Goal: Task Accomplishment & Management: Manage account settings

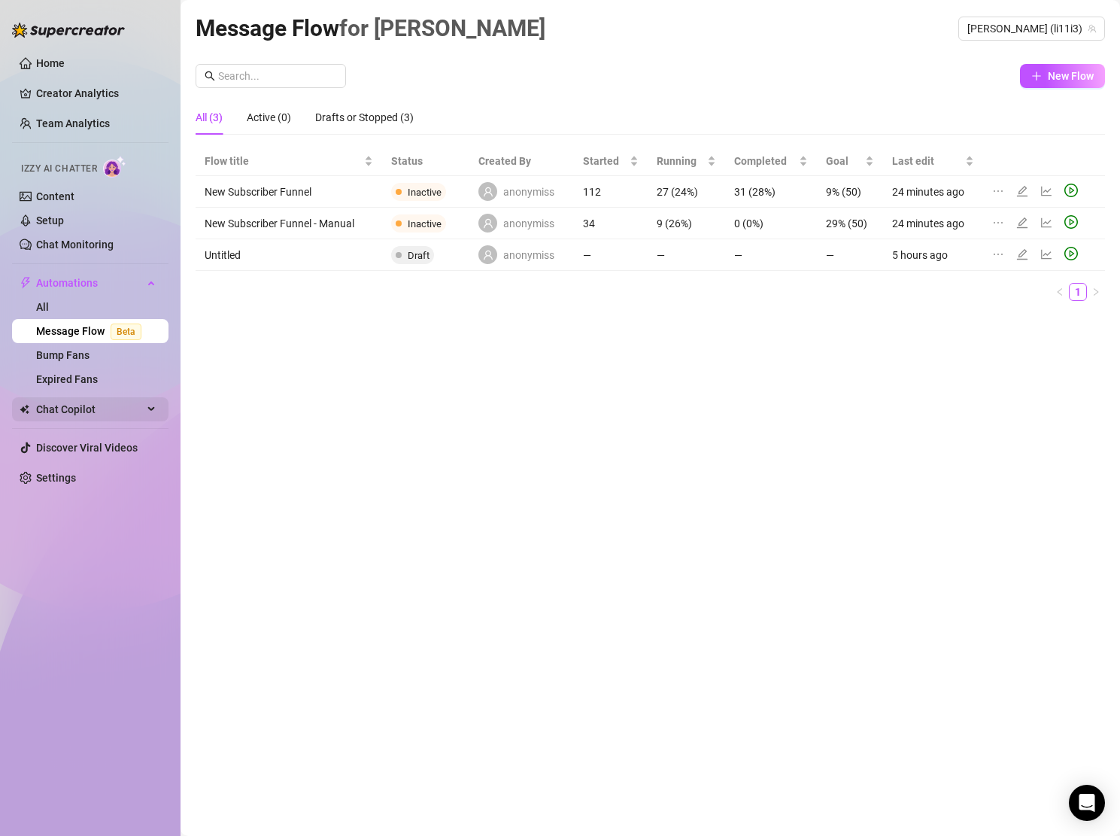
click at [108, 402] on span "Chat Copilot" at bounding box center [89, 409] width 107 height 24
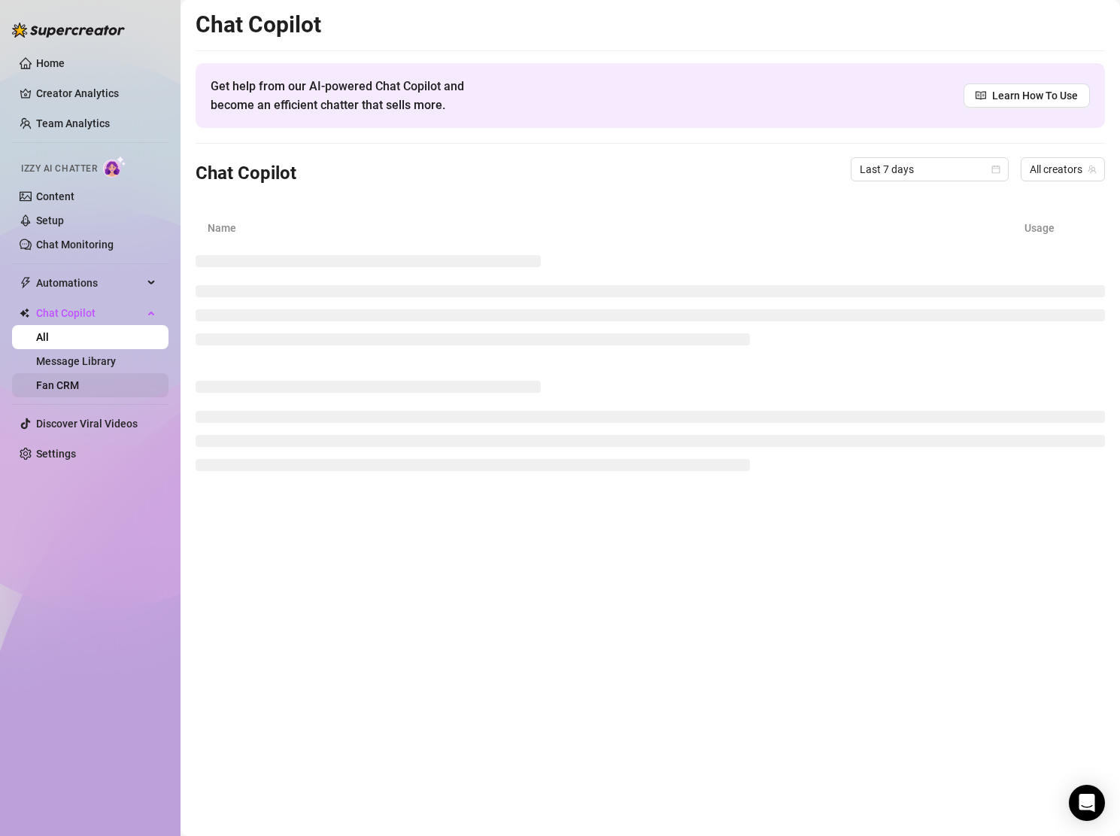
click at [79, 379] on link "Fan CRM" at bounding box center [57, 385] width 43 height 12
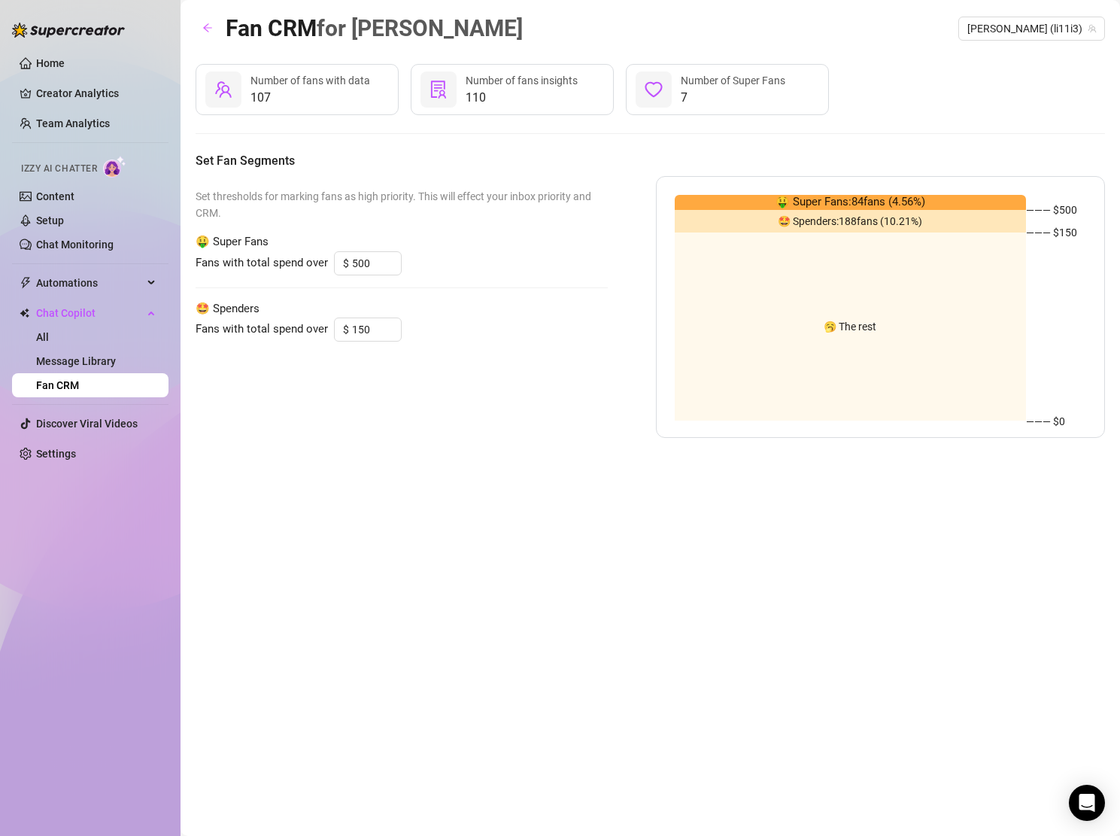
click at [390, 487] on div "Fan CRM for [PERSON_NAME] (li11i3) 107 Number of fans with data 110 Number of f…" at bounding box center [650, 401] width 909 height 780
click at [66, 355] on link "Message Library" at bounding box center [76, 361] width 80 height 12
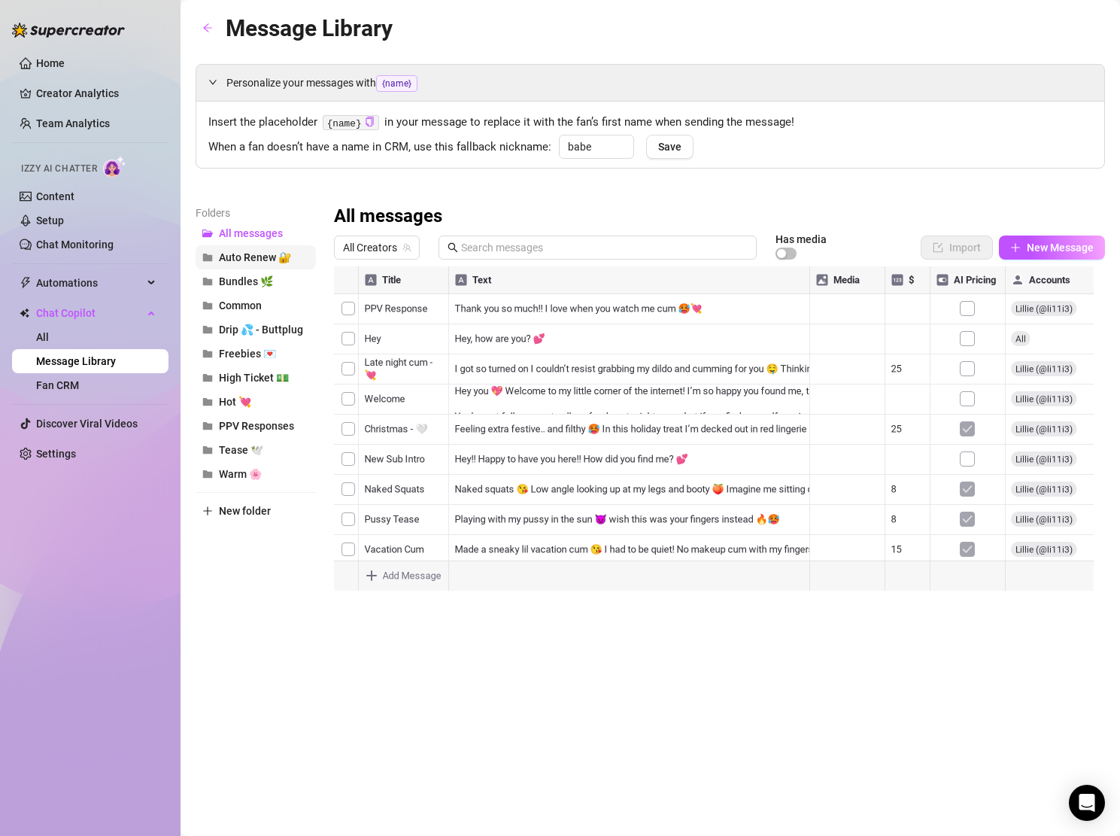
click at [258, 259] on span "Auto Renew 🔐" at bounding box center [255, 257] width 72 height 12
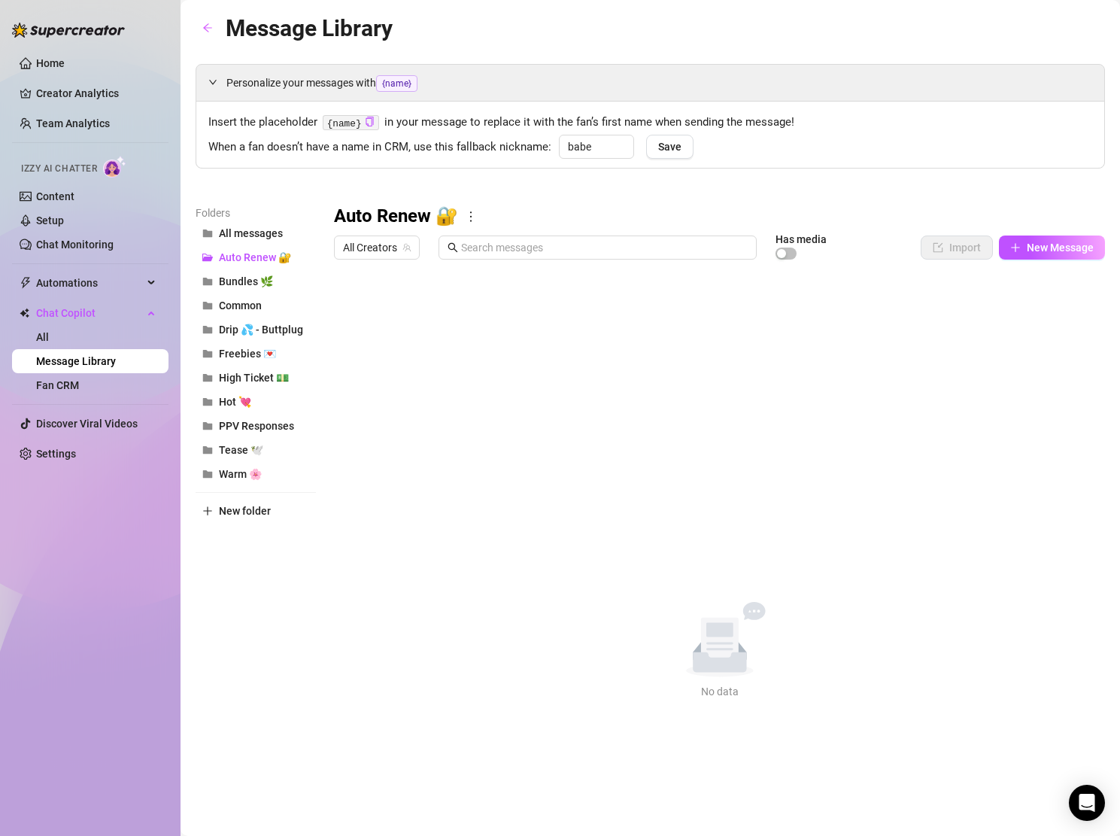
click at [470, 221] on icon "more" at bounding box center [471, 216] width 2 height 11
click at [499, 268] on link "Delete" at bounding box center [494, 265] width 45 height 12
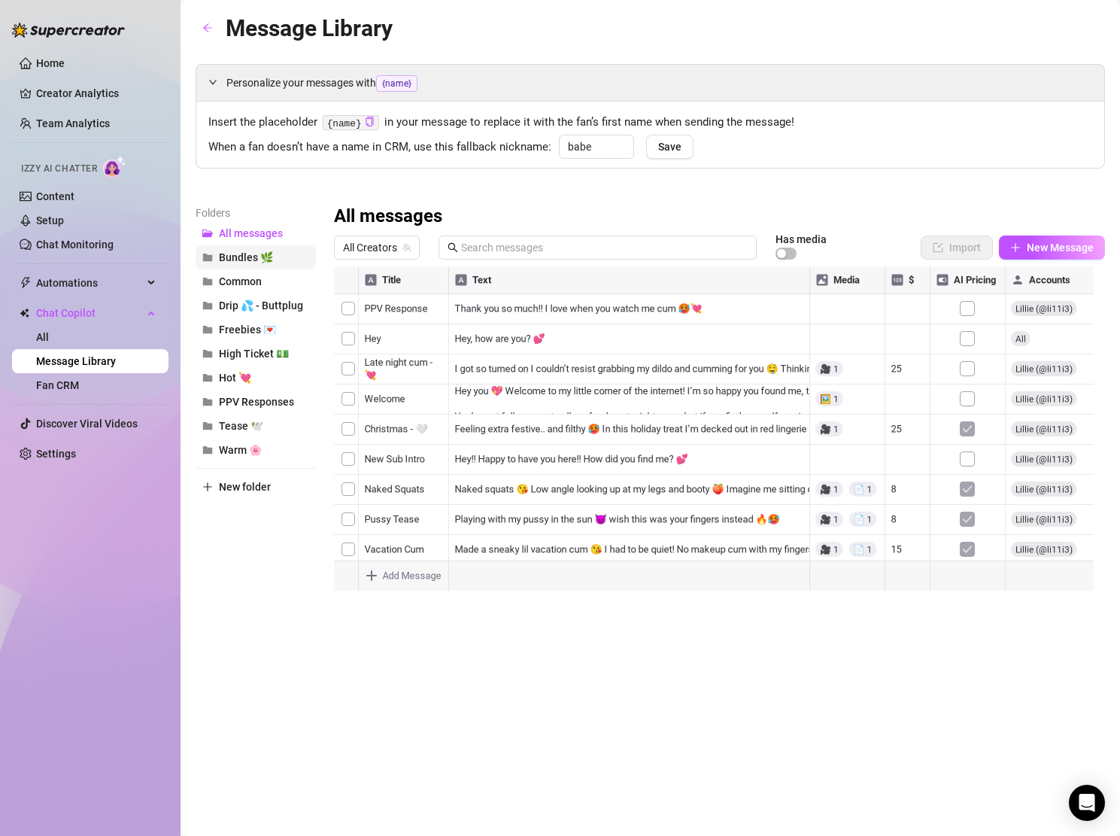
click at [259, 261] on span "Bundles 🌿" at bounding box center [246, 257] width 54 height 12
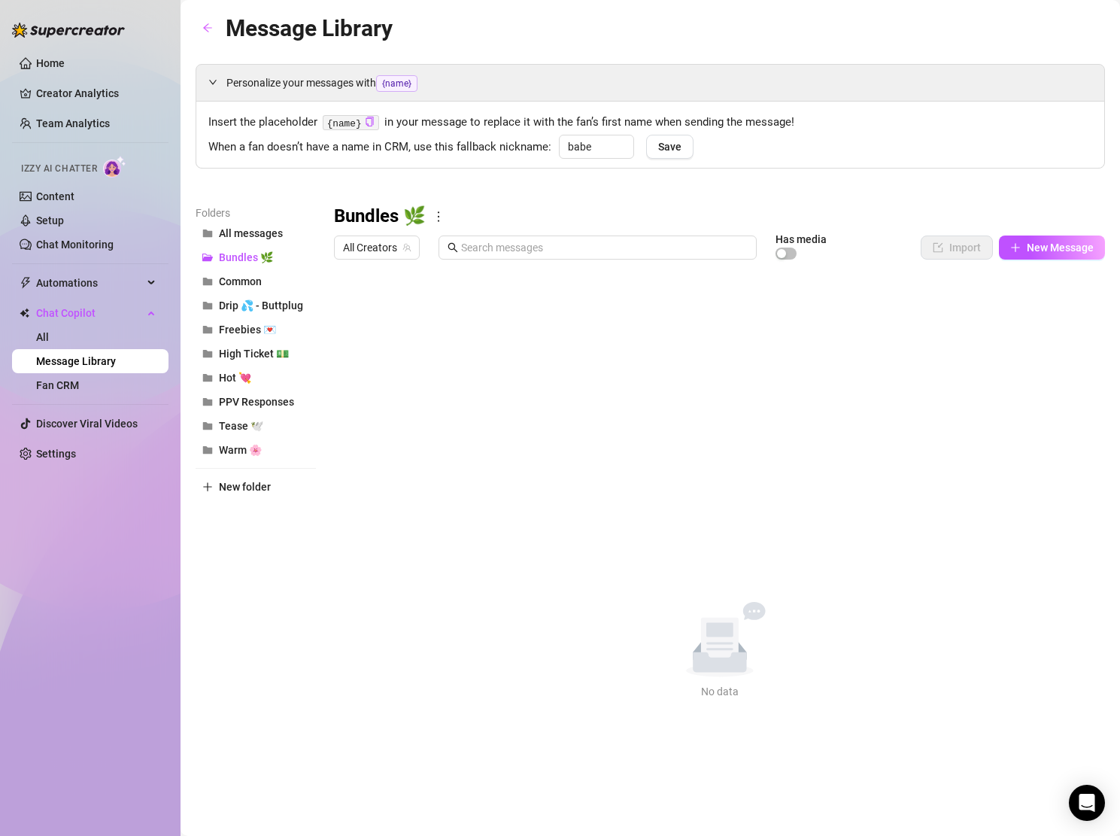
click at [432, 220] on icon "more" at bounding box center [439, 217] width 14 height 14
click at [451, 259] on link "Delete" at bounding box center [462, 265] width 45 height 12
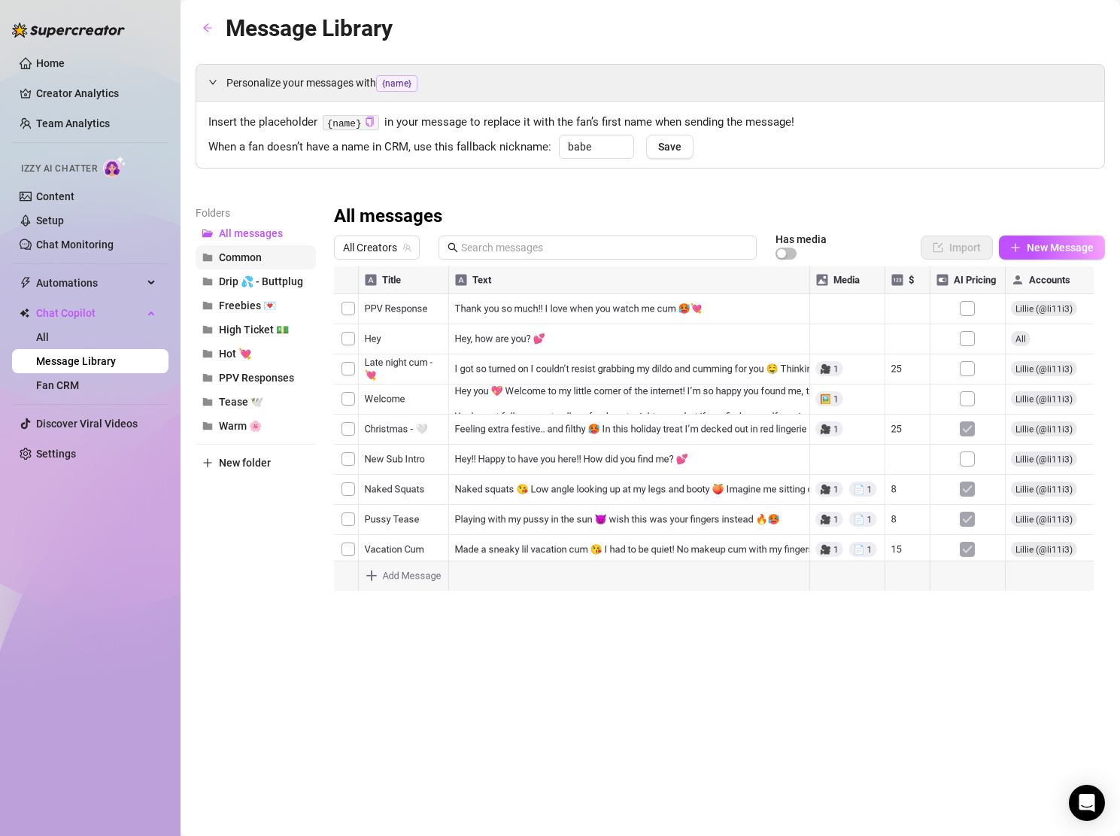
click at [269, 266] on button "Common" at bounding box center [256, 257] width 120 height 24
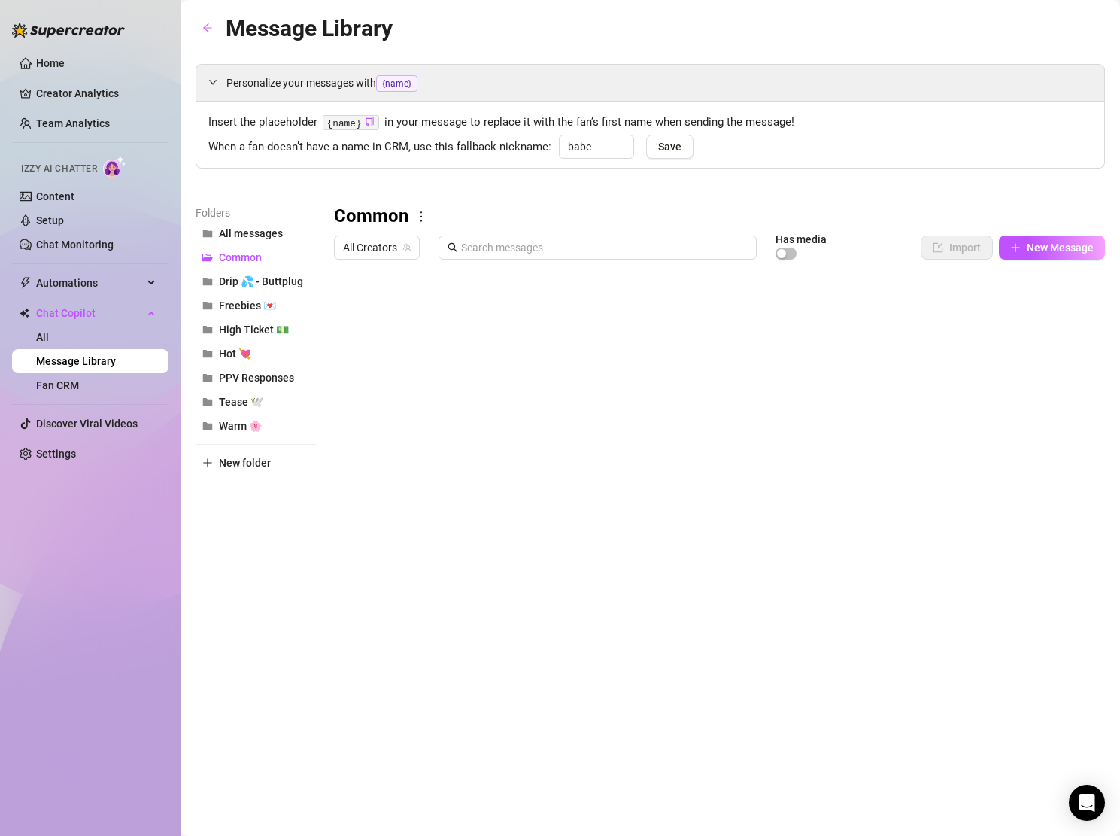
click at [353, 337] on div at bounding box center [719, 433] width 771 height 335
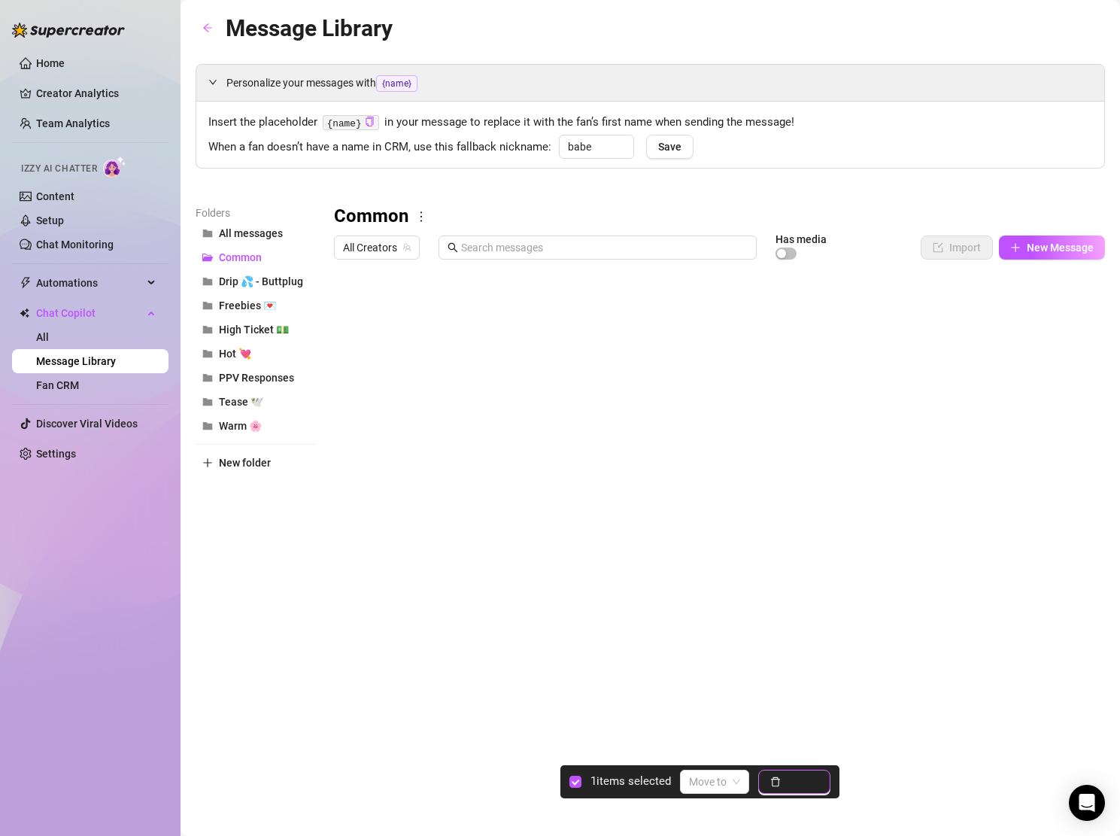
click at [798, 783] on span "Delete" at bounding box center [803, 781] width 32 height 12
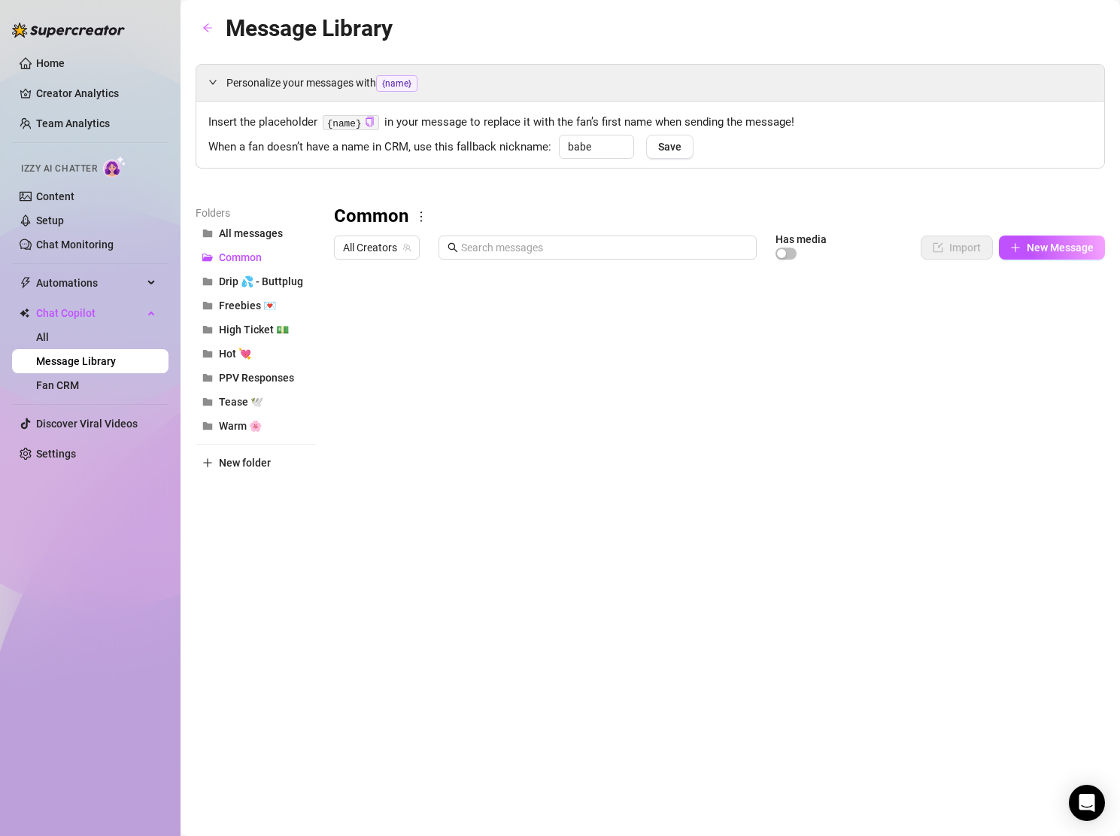
click at [347, 338] on div at bounding box center [719, 433] width 771 height 335
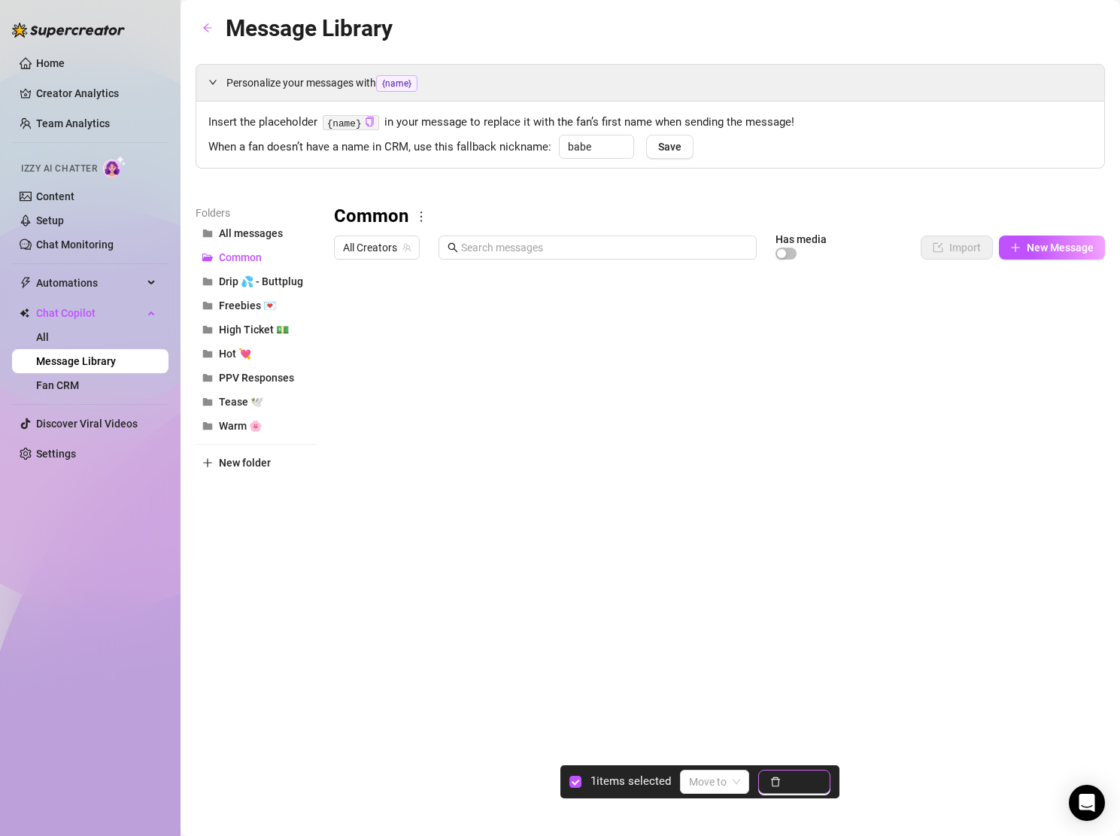
click at [818, 772] on button "Delete" at bounding box center [794, 781] width 72 height 24
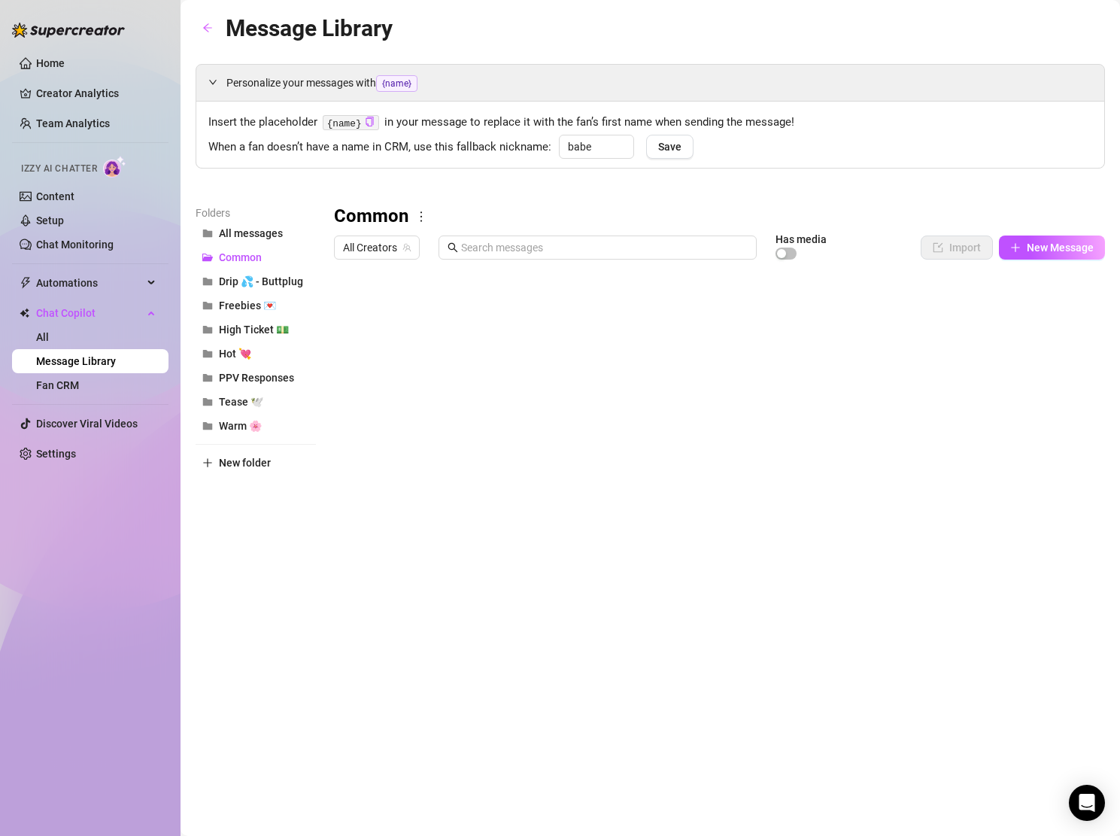
click at [511, 310] on div at bounding box center [719, 433] width 771 height 335
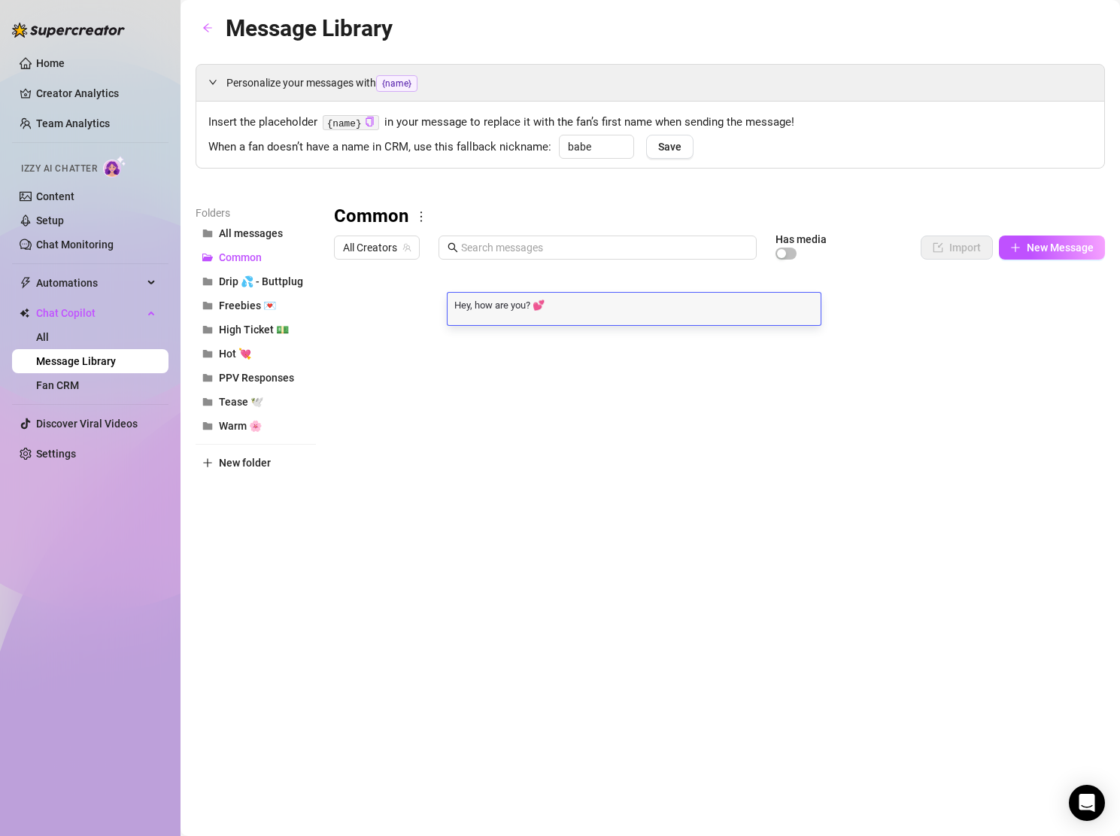
click at [511, 310] on textarea "Hey, how are you? 💕" at bounding box center [634, 304] width 373 height 14
click at [228, 294] on button "Freebies 💌" at bounding box center [256, 305] width 120 height 24
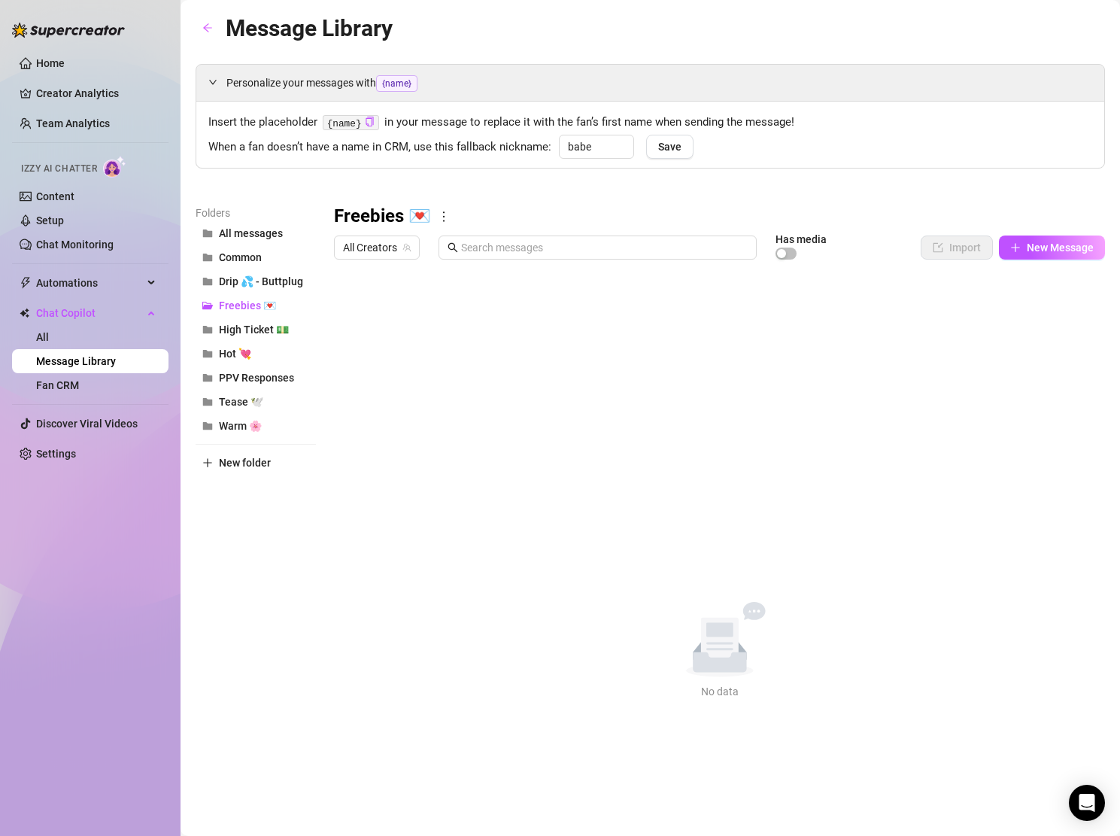
click at [445, 220] on div "Freebies 💌" at bounding box center [719, 217] width 771 height 24
click at [437, 220] on icon "more" at bounding box center [444, 217] width 14 height 14
click at [462, 266] on link "Delete" at bounding box center [466, 265] width 45 height 12
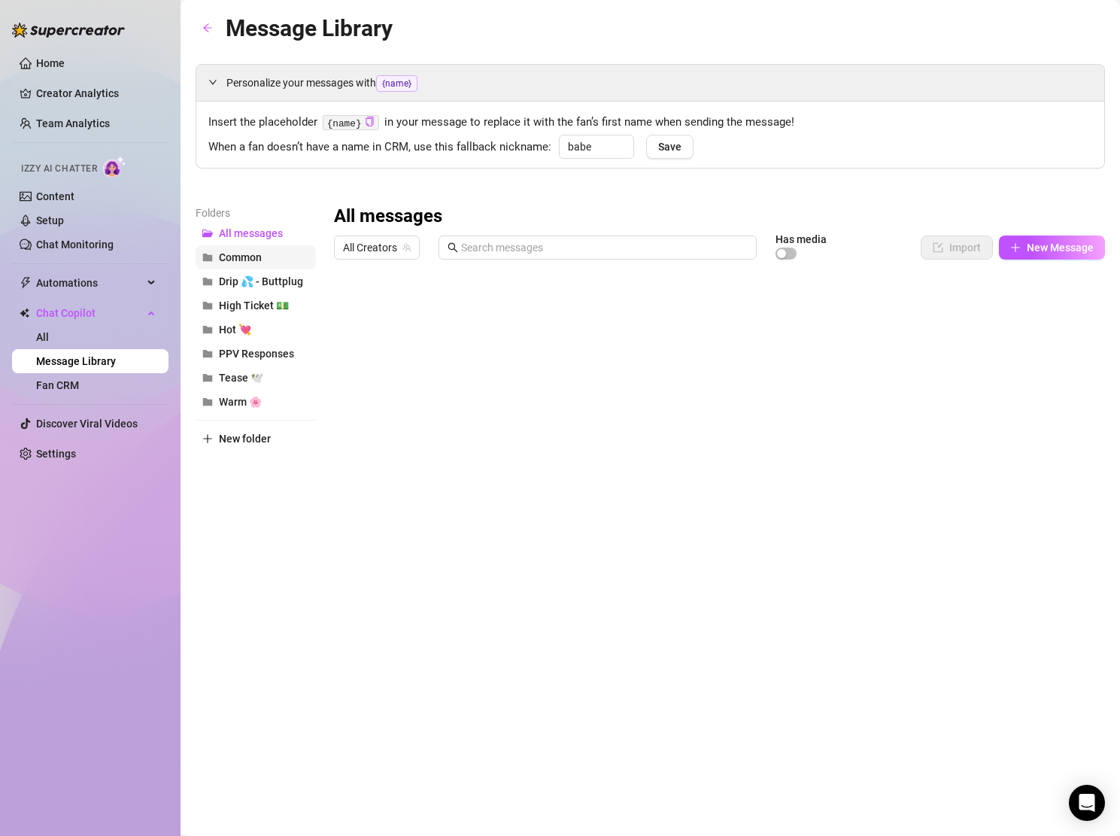
click at [262, 263] on button "Common" at bounding box center [256, 257] width 120 height 24
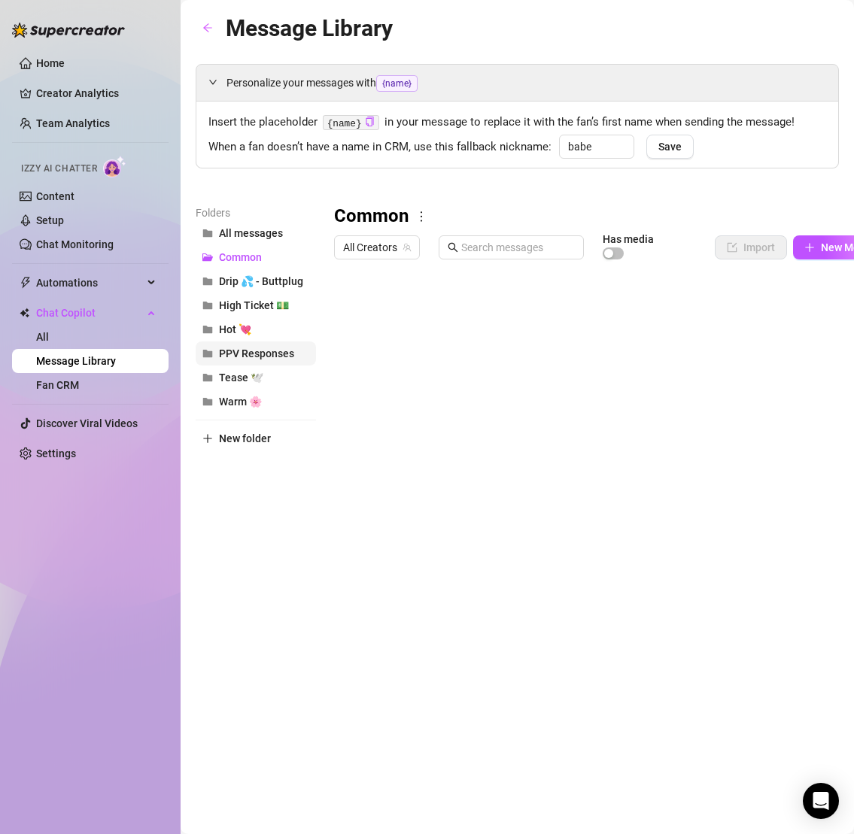
click at [272, 355] on span "PPV Responses" at bounding box center [256, 353] width 75 height 12
click at [478, 215] on icon "more" at bounding box center [475, 217] width 14 height 14
click at [513, 263] on link "Delete" at bounding box center [503, 265] width 45 height 12
click at [253, 261] on span "Common" at bounding box center [240, 257] width 43 height 12
click at [494, 313] on div at bounding box center [616, 433] width 565 height 335
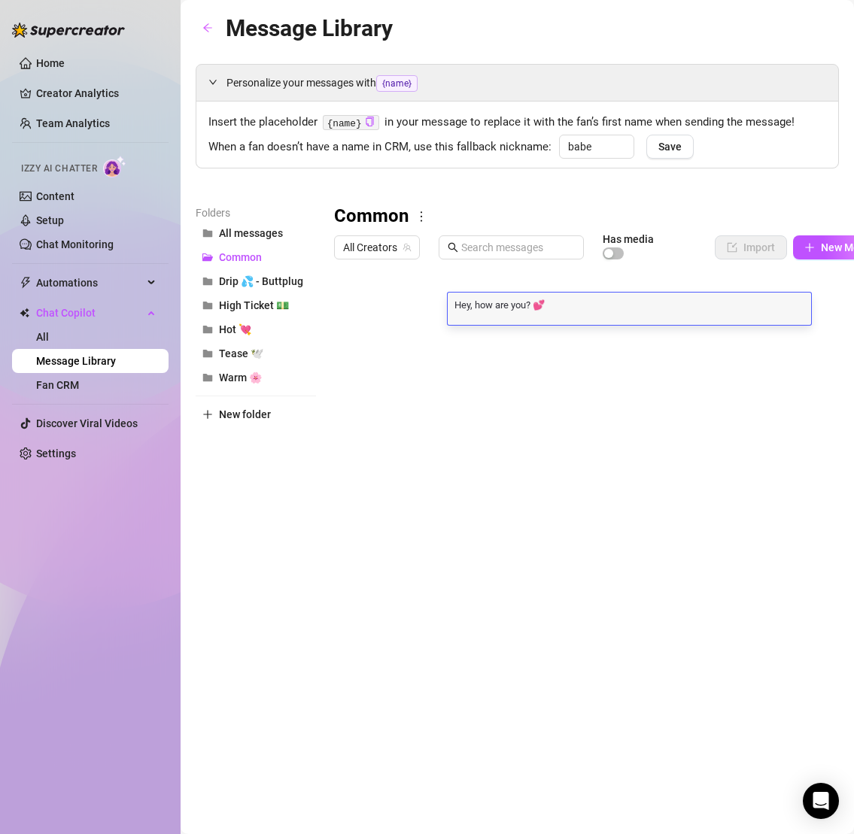
click at [573, 335] on div at bounding box center [616, 433] width 565 height 335
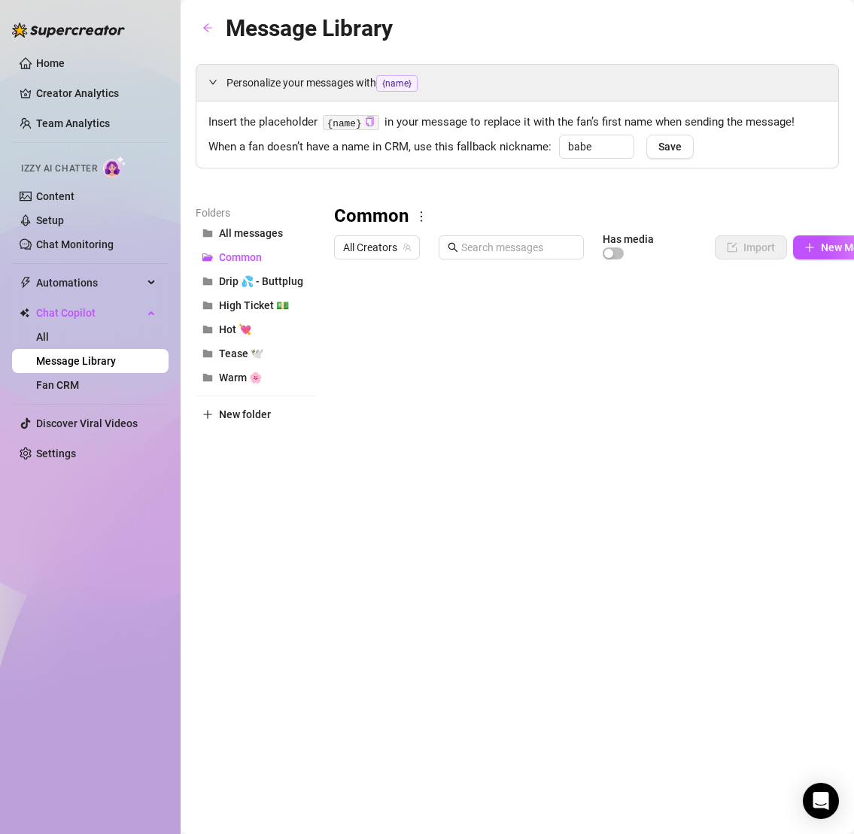
click at [581, 335] on div at bounding box center [616, 433] width 565 height 335
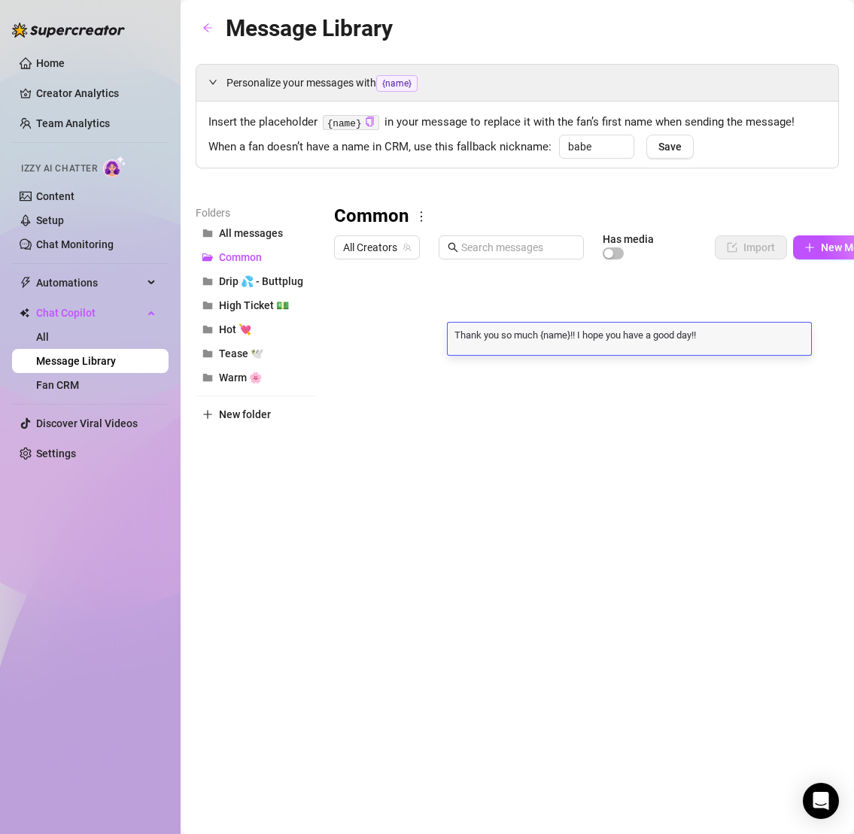
click at [581, 335] on textarea "Thank you so much {name}!! I hope you have a good day!!" at bounding box center [629, 334] width 363 height 14
click at [235, 352] on span "Tease 🕊️" at bounding box center [241, 353] width 44 height 12
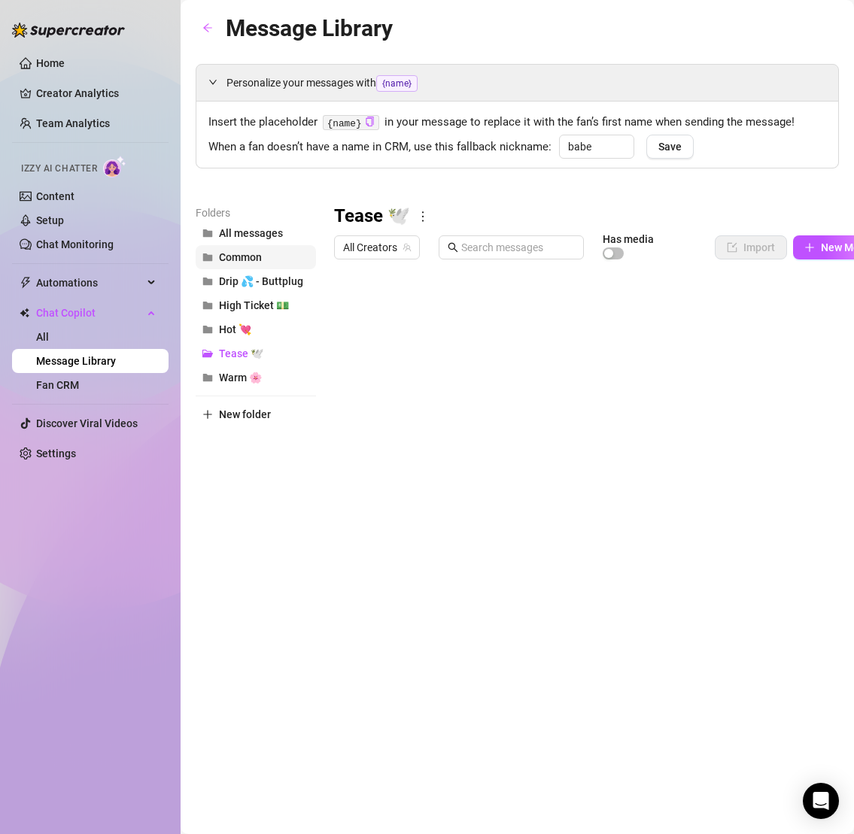
click at [242, 260] on span "Common" at bounding box center [240, 257] width 43 height 12
click at [417, 220] on icon "more" at bounding box center [421, 217] width 14 height 14
click at [450, 264] on link "Delete" at bounding box center [448, 265] width 45 height 12
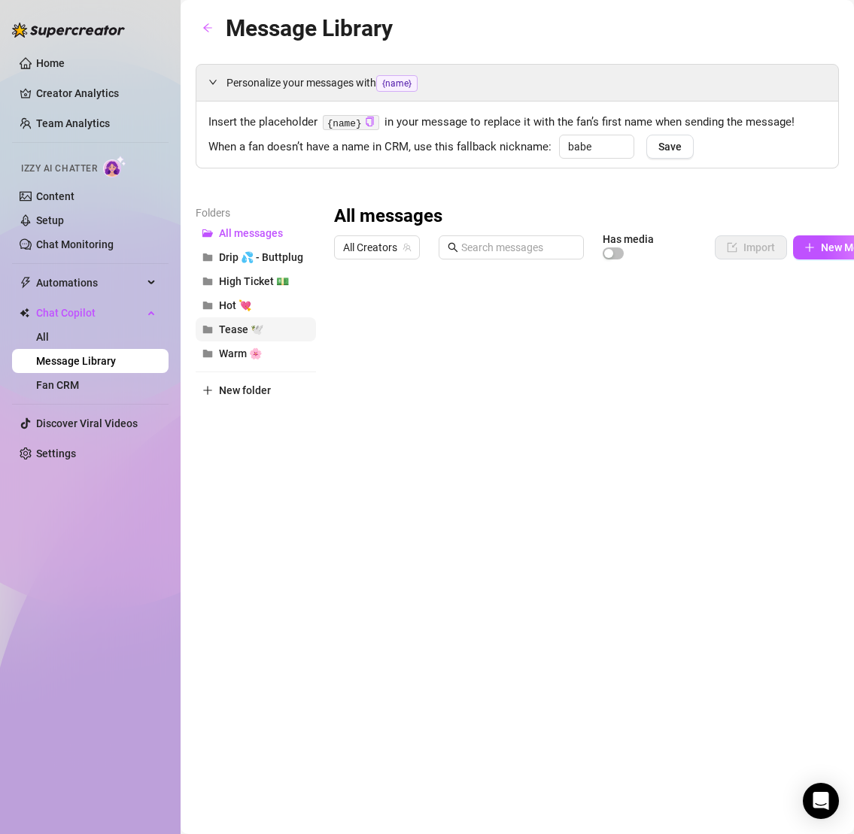
click at [244, 335] on span "Tease 🕊️" at bounding box center [241, 329] width 44 height 12
click at [377, 211] on h3 "Tease 🕊️" at bounding box center [372, 217] width 76 height 24
click at [389, 217] on h3 "Tease 🕊️" at bounding box center [372, 217] width 76 height 24
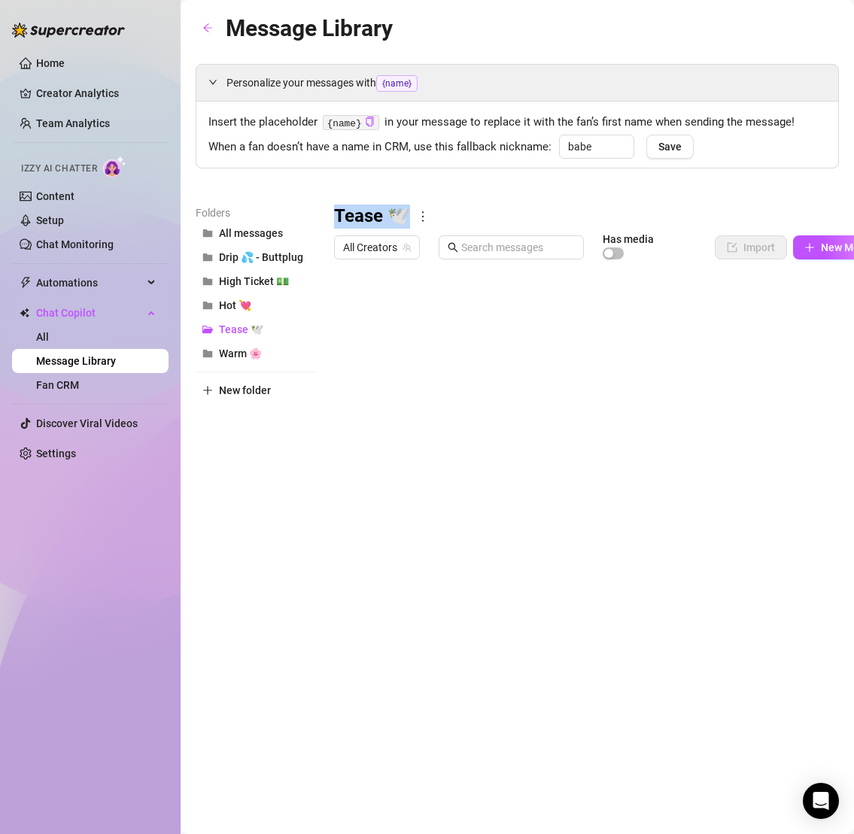
copy div "Tease 🕊️"
click at [238, 277] on span "High Ticket 💵" at bounding box center [254, 281] width 70 height 12
click at [290, 255] on span "Drip 💦 - Buttplug" at bounding box center [261, 257] width 84 height 12
click at [260, 278] on span "High Ticket 💵" at bounding box center [254, 281] width 70 height 12
click at [229, 330] on span "Tease 🕊️" at bounding box center [241, 329] width 44 height 12
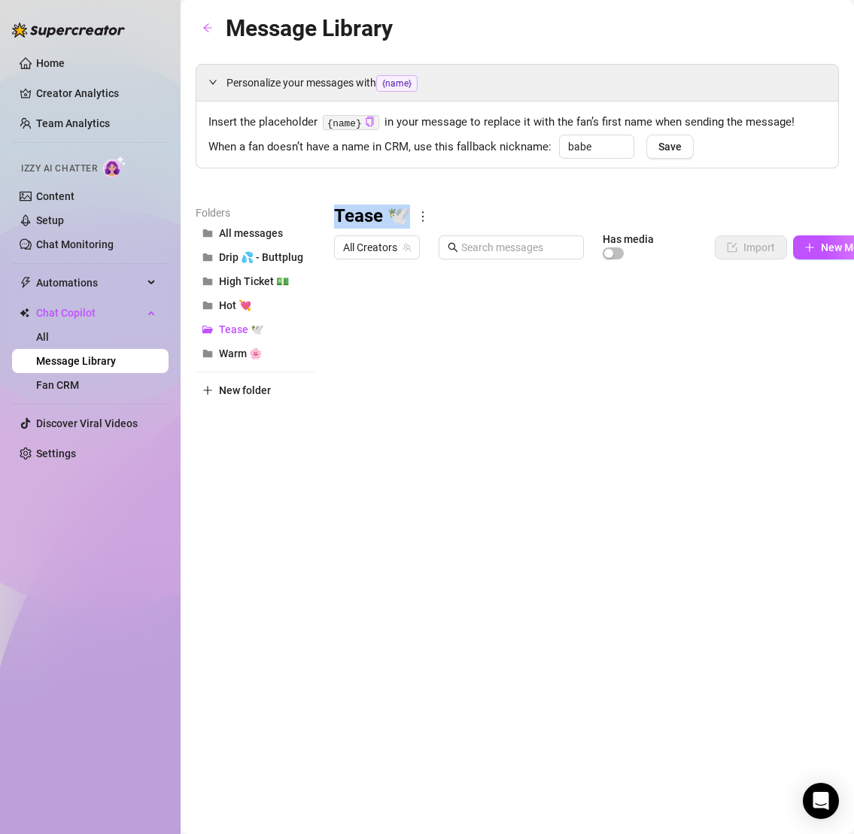
click at [383, 224] on h3 "Tease 🕊️" at bounding box center [372, 217] width 76 height 24
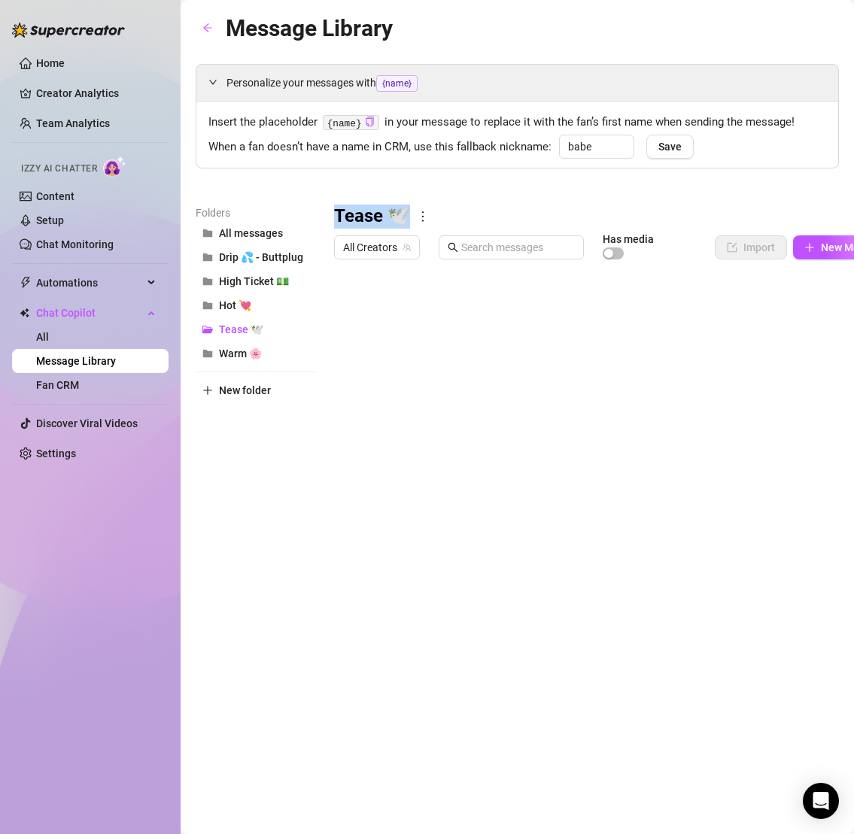
copy div "Tease 🕊️"
click at [551, 313] on div at bounding box center [616, 433] width 565 height 335
click at [555, 311] on div at bounding box center [616, 433] width 565 height 335
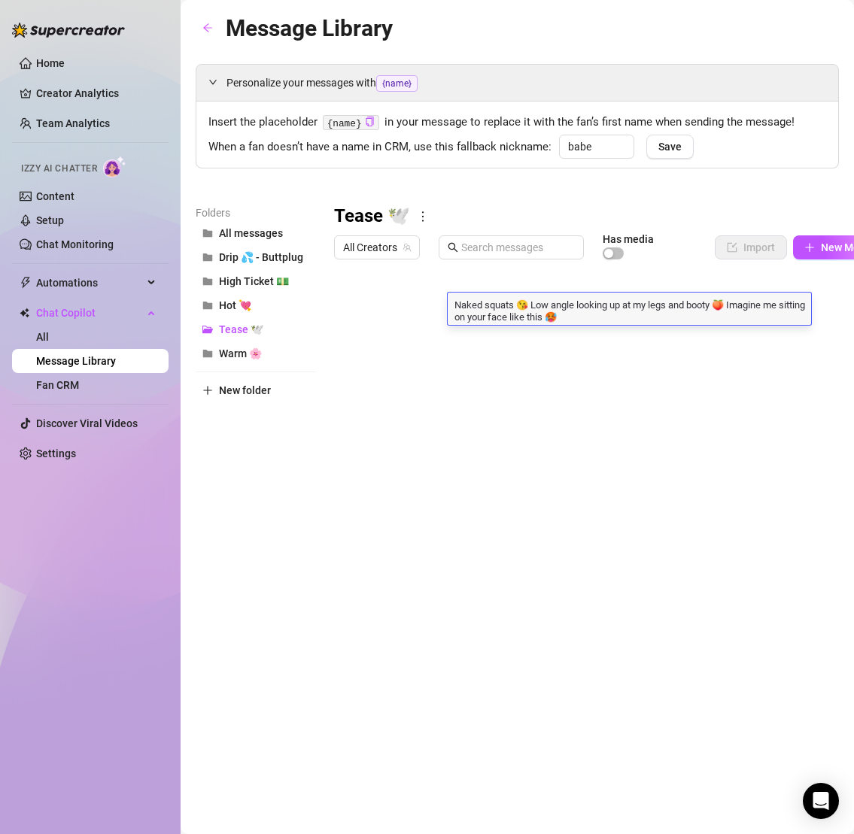
click at [555, 311] on textarea "Naked squats 😘 Low angle looking up at my legs and booty 🍑 Imagine me sitting o…" at bounding box center [629, 310] width 363 height 26
click at [499, 340] on div at bounding box center [616, 433] width 565 height 335
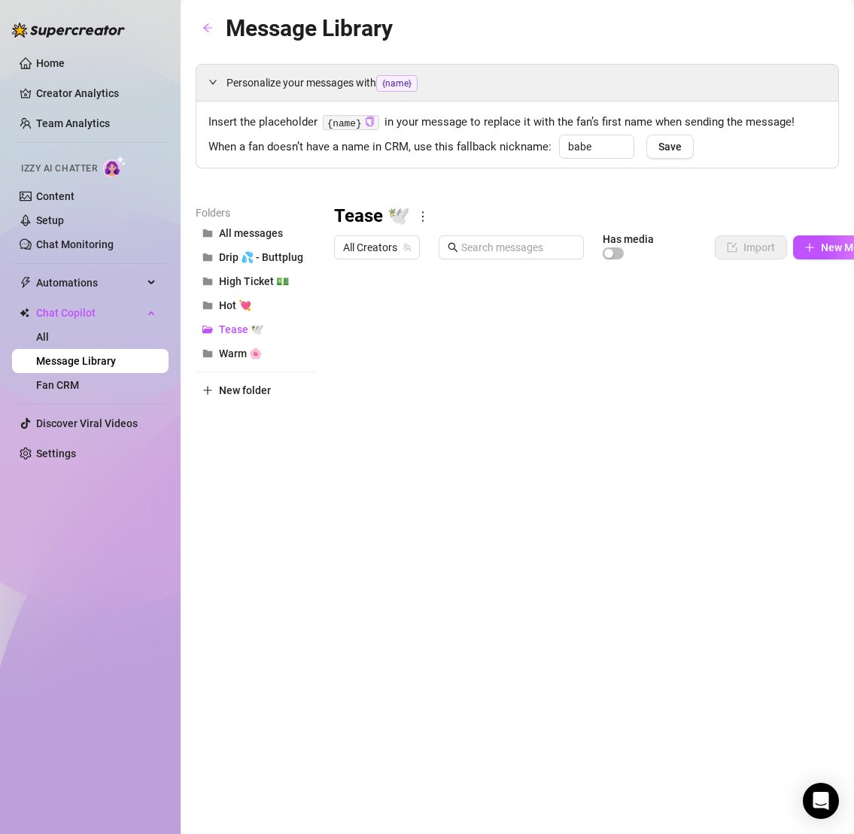
click at [517, 347] on div at bounding box center [616, 433] width 565 height 335
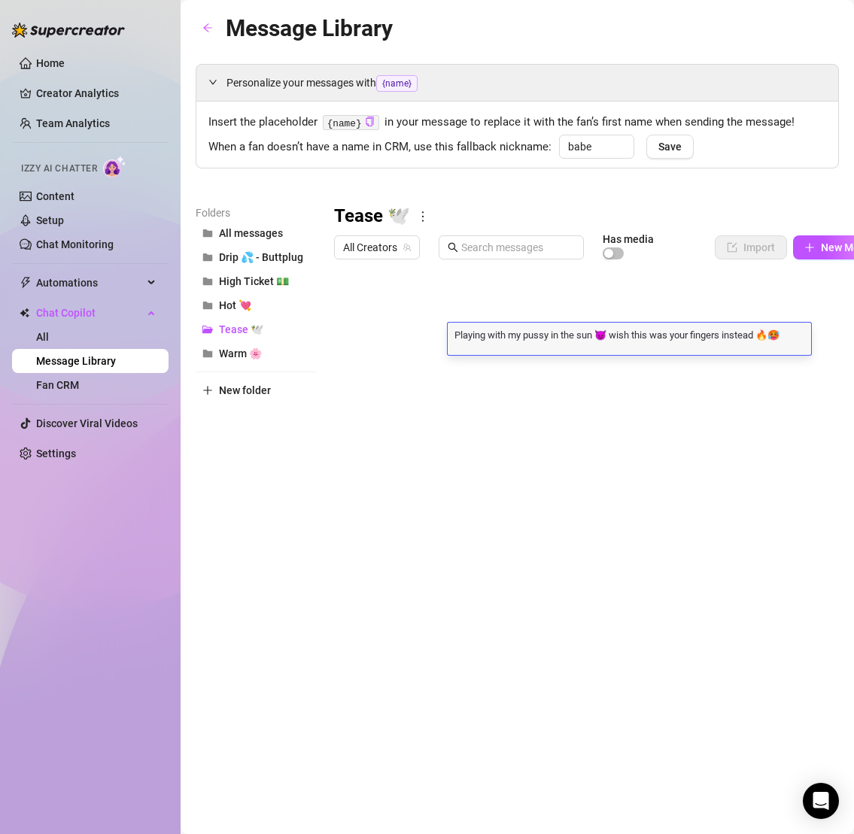
click at [517, 347] on div "Playing with my pussy in the sun 😈 wish this was your fingers instead 🔥🥵 Playin…" at bounding box center [629, 339] width 363 height 32
click at [508, 335] on textarea "Playing with my pussy in the sun 😈 wish this was your fingers instead 🔥🥵" at bounding box center [629, 334] width 363 height 14
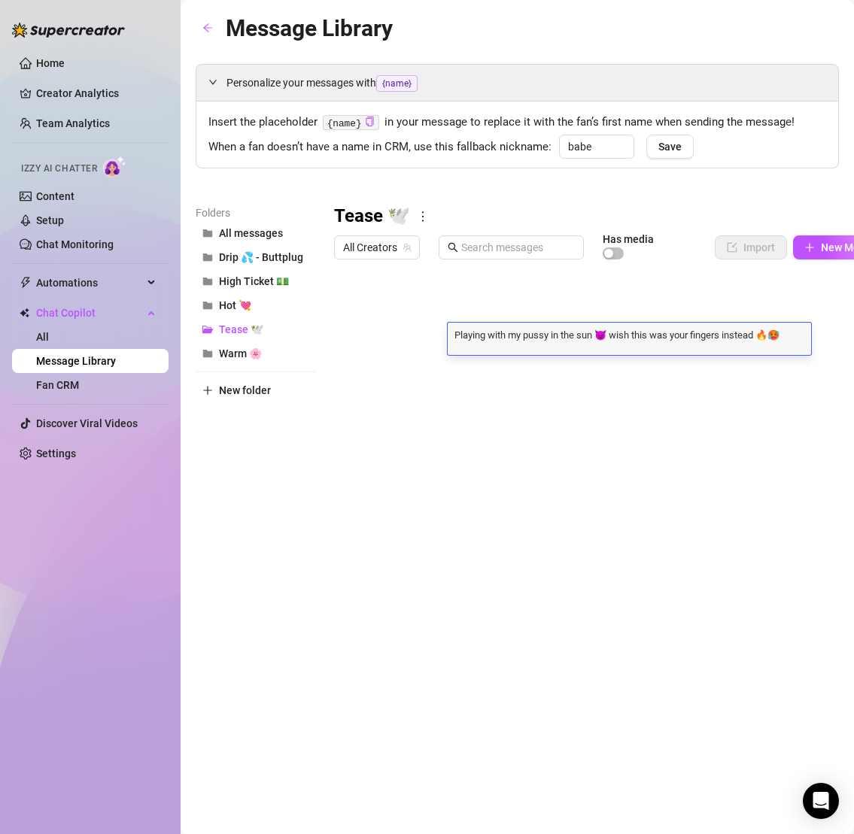
click at [419, 220] on icon "more" at bounding box center [423, 217] width 14 height 14
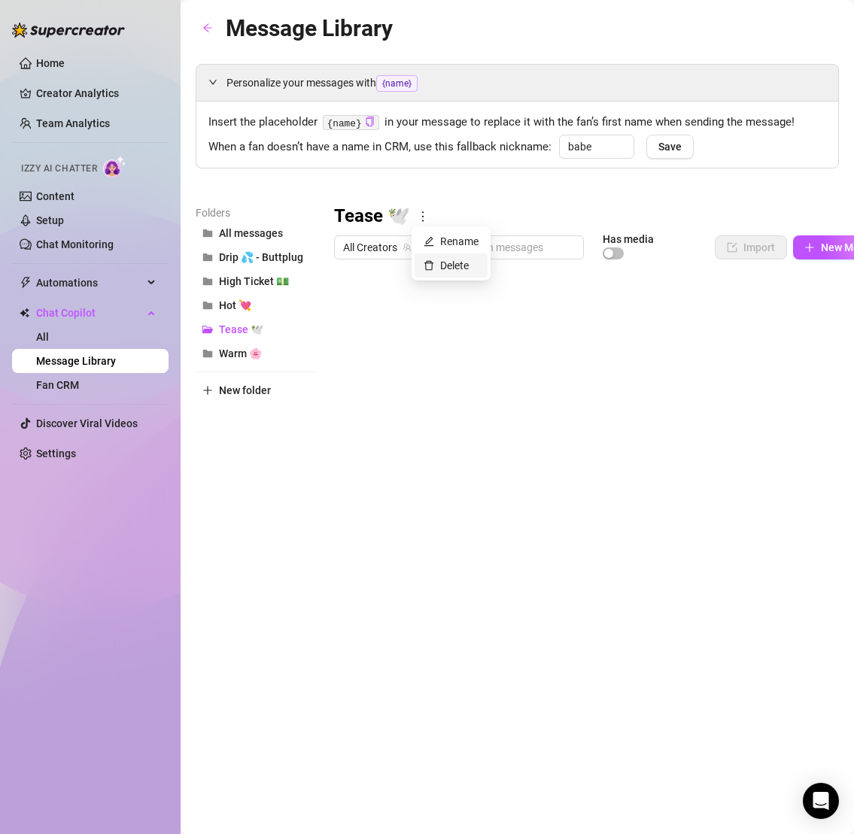
click at [447, 269] on link "Delete" at bounding box center [445, 265] width 45 height 12
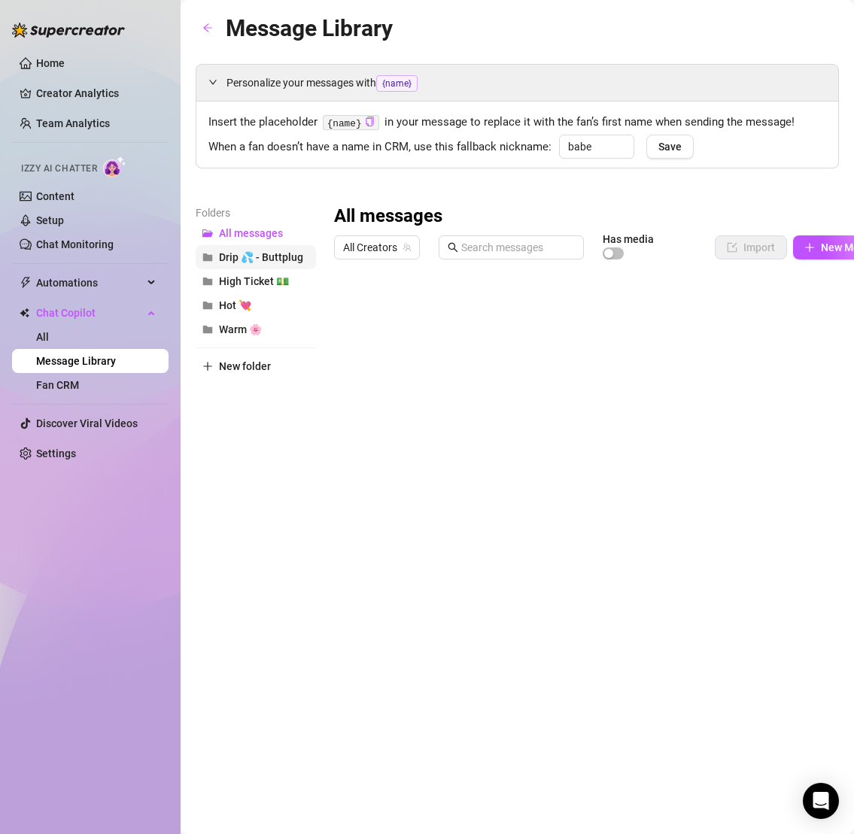
click at [271, 259] on span "Drip 💦 - Buttplug" at bounding box center [261, 257] width 84 height 12
click at [243, 439] on div "Folders All messages Drip 💦 - Buttplug High Ticket 💵 Hot 💘 Warm 🌸 New folder" at bounding box center [256, 403] width 120 height 397
click at [255, 321] on button "Warm 🌸" at bounding box center [256, 329] width 120 height 24
click at [372, 212] on h3 "Warm 🌸" at bounding box center [371, 217] width 75 height 24
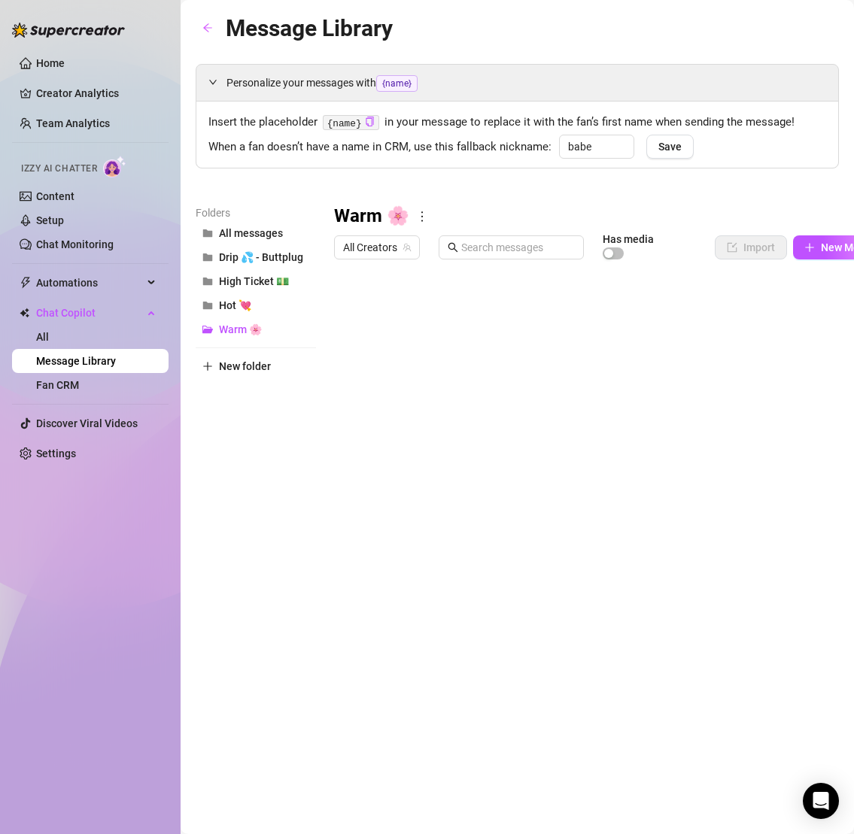
click at [372, 212] on h3 "Warm 🌸" at bounding box center [371, 217] width 75 height 24
copy div "Warm 🌸"
click at [244, 305] on span "Hot 💘" at bounding box center [235, 305] width 32 height 12
copy div "Warm 🌸"
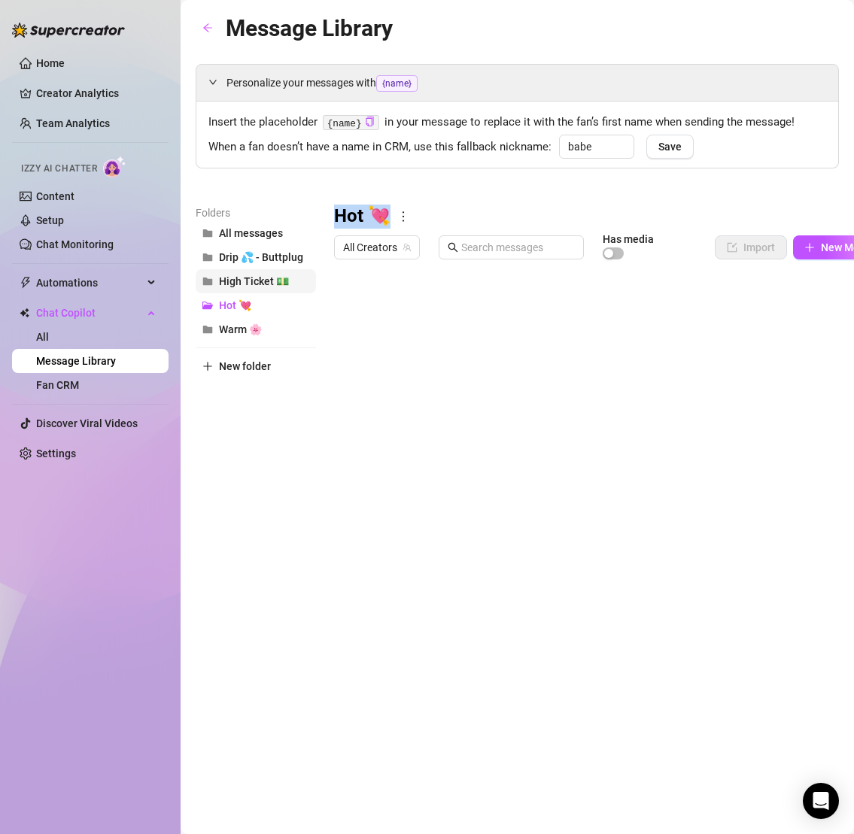
click at [256, 276] on span "High Ticket 💵" at bounding box center [254, 281] width 70 height 12
copy div "Warm 🌸"
click at [246, 256] on span "Drip 💦 - Buttplug" at bounding box center [261, 257] width 84 height 12
click at [418, 217] on h3 "Drip 💦 - Buttplug" at bounding box center [406, 217] width 145 height 24
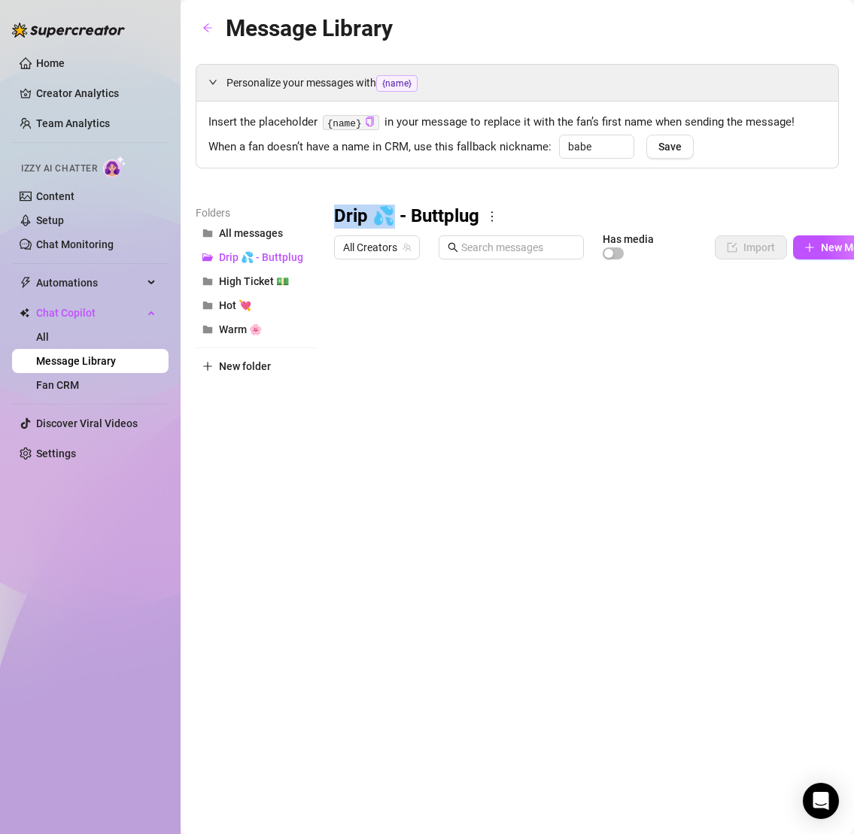
drag, startPoint x: 390, startPoint y: 217, endPoint x: 310, endPoint y: 212, distance: 80.6
click at [310, 212] on div "Folders All messages Drip 💦 - Buttplug High Ticket 💵 Hot 💘 Warm 🌸 New folder Dr…" at bounding box center [517, 403] width 643 height 397
copy div "All messages Drip 💦 - Buttplug High Ticket 💵 Hot 💘 Warm 🌸 New folder Drip 💦"
click at [507, 459] on div at bounding box center [616, 433] width 565 height 335
click at [542, 459] on div at bounding box center [616, 433] width 565 height 335
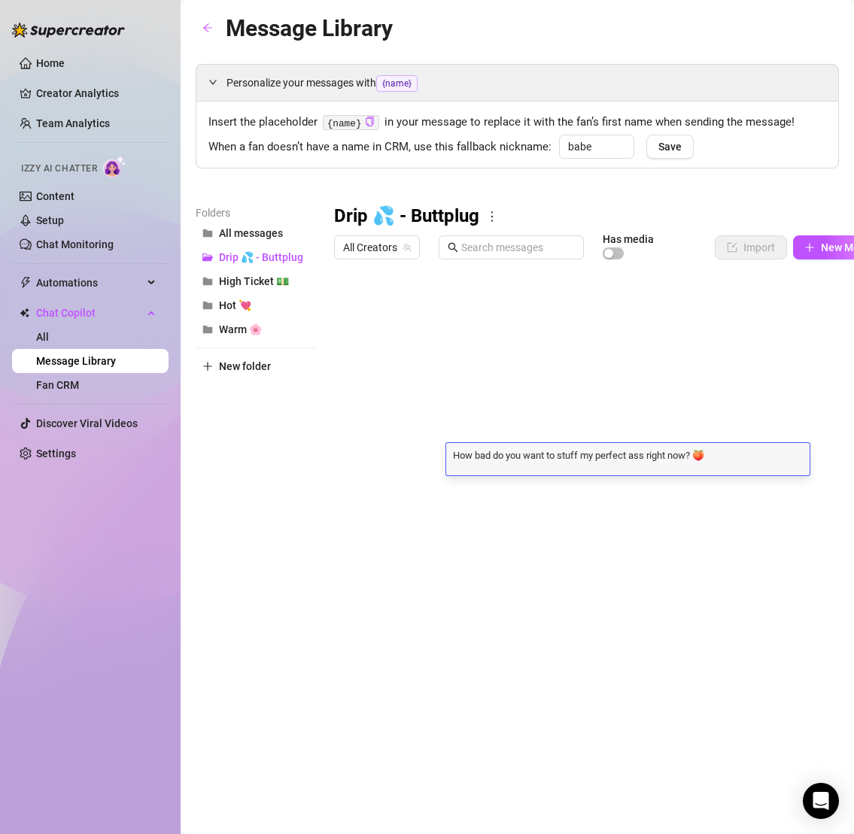
click at [542, 459] on textarea "How bad do you want to stuff my perfect ass right now? 🍑" at bounding box center [627, 455] width 363 height 14
click at [340, 461] on div at bounding box center [616, 433] width 565 height 335
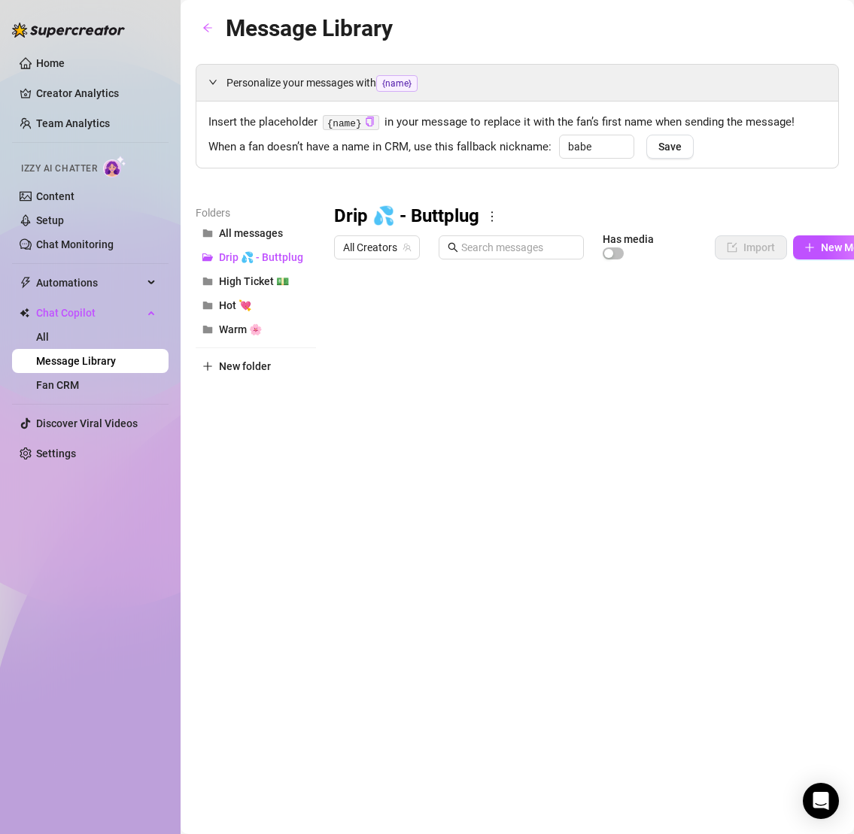
click at [345, 459] on div at bounding box center [616, 433] width 565 height 335
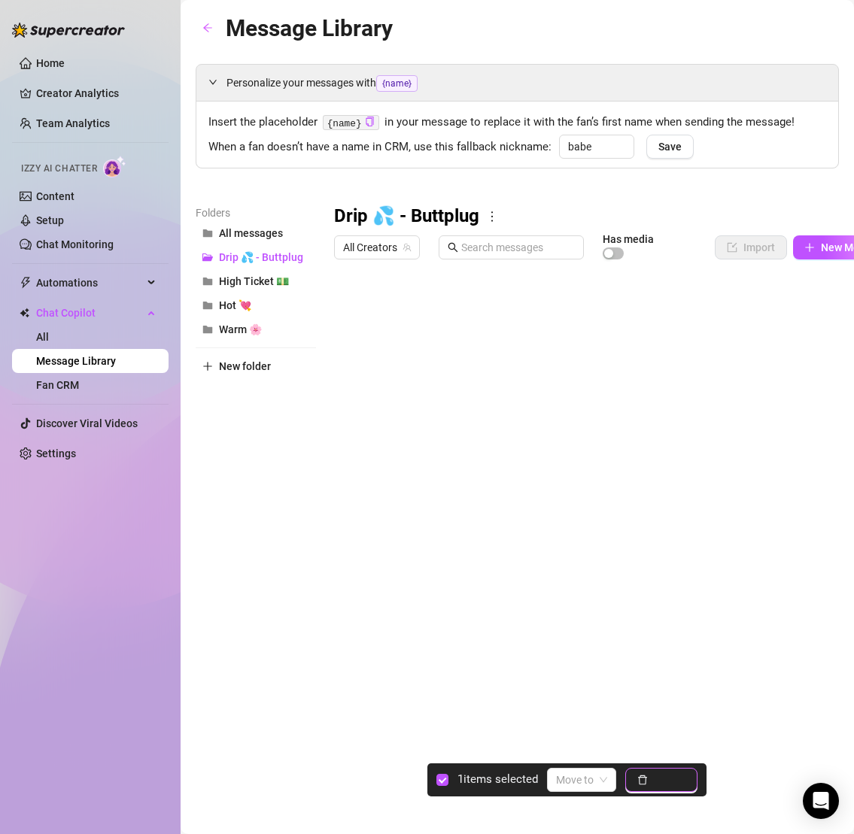
click at [670, 787] on button "Delete" at bounding box center [661, 780] width 72 height 24
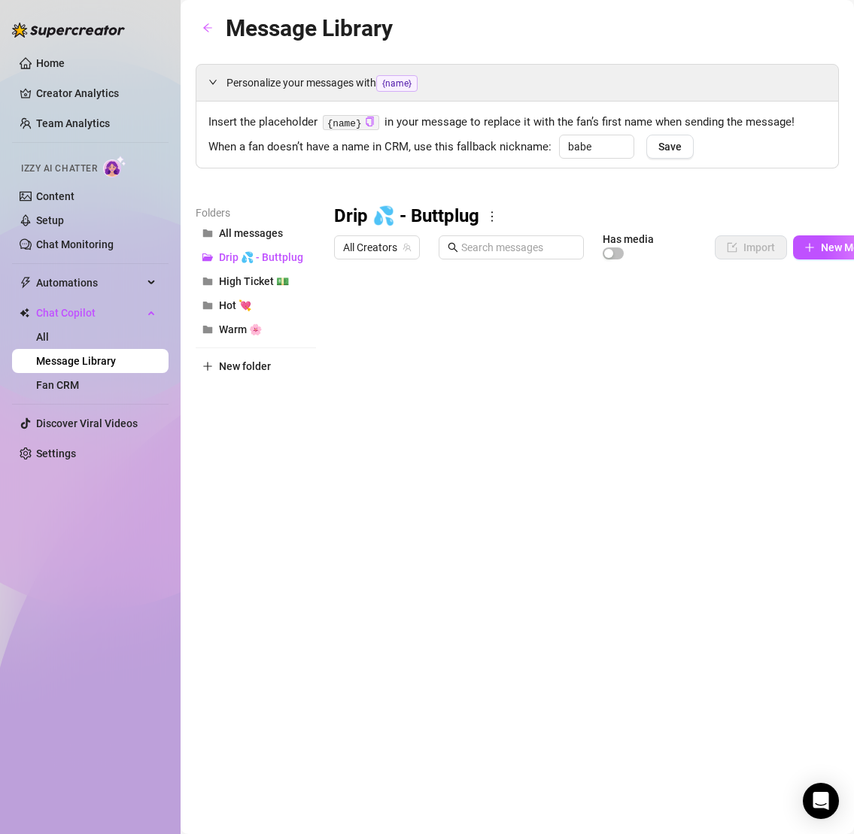
click at [504, 454] on div at bounding box center [616, 433] width 565 height 335
click at [509, 455] on div at bounding box center [616, 433] width 565 height 335
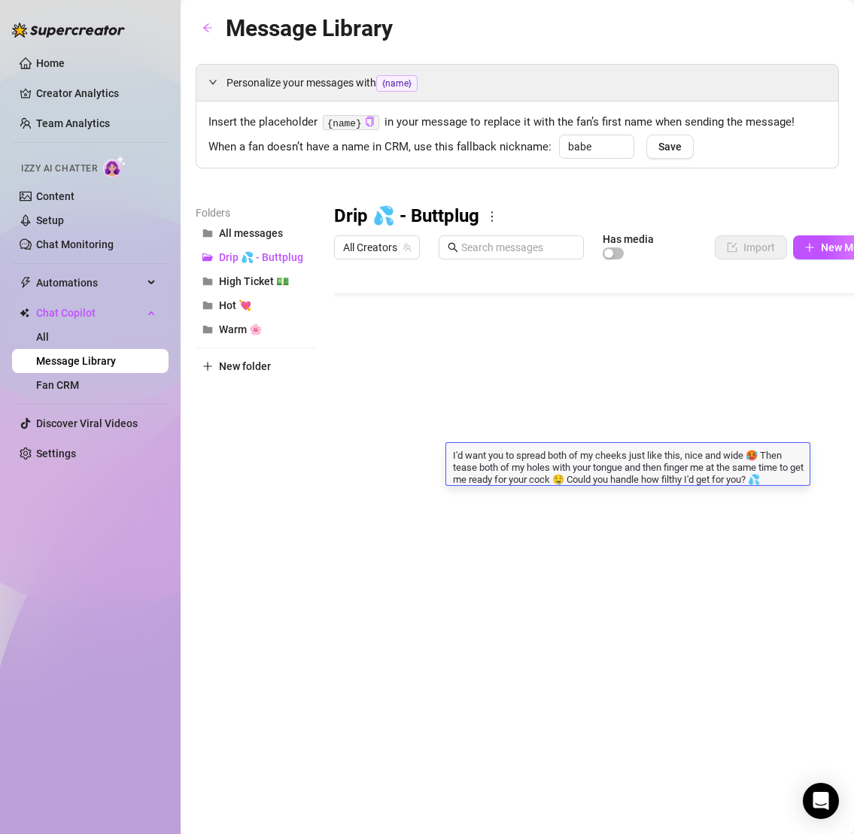
scroll to position [6, 2]
click at [542, 667] on div "Message Library Personalize your messages with {name} Insert the placeholder {n…" at bounding box center [517, 400] width 643 height 778
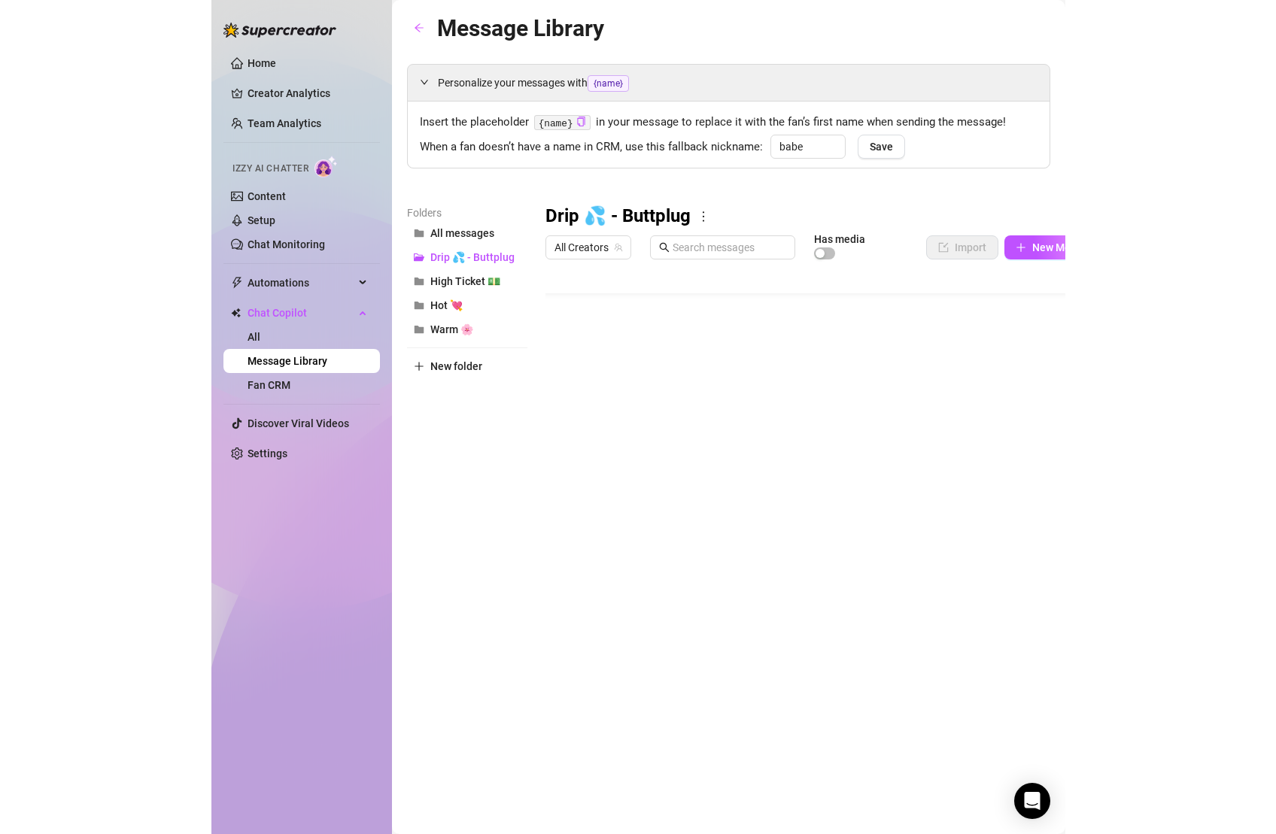
scroll to position [0, 2]
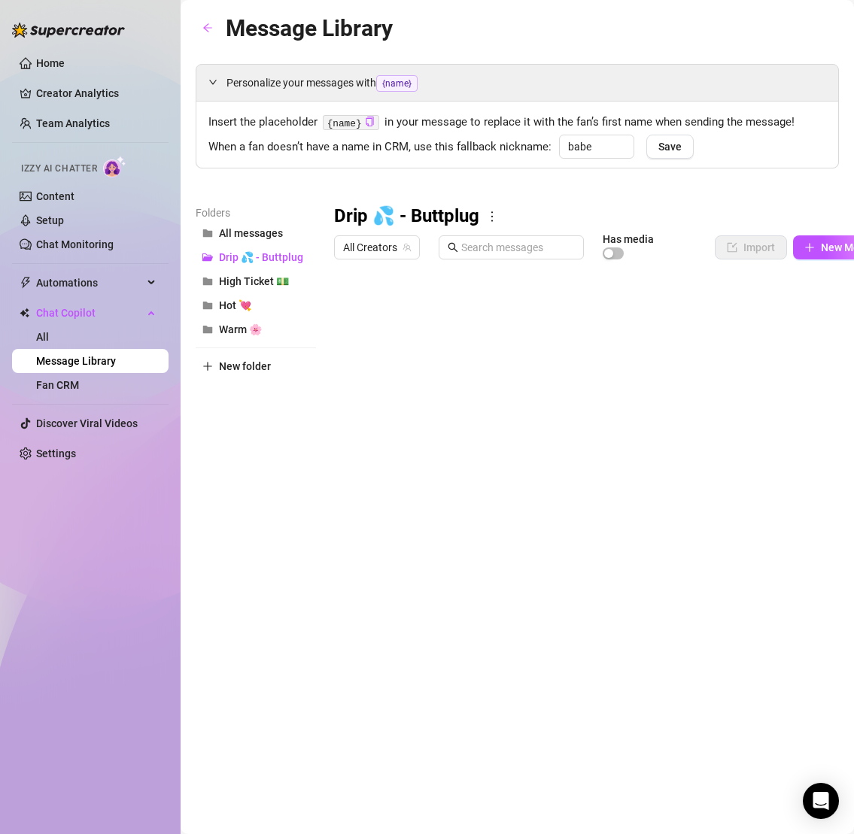
click at [372, 747] on div "Message Library Personalize your messages with {name} Insert the placeholder {n…" at bounding box center [517, 400] width 643 height 778
click at [347, 462] on div at bounding box center [616, 433] width 565 height 335
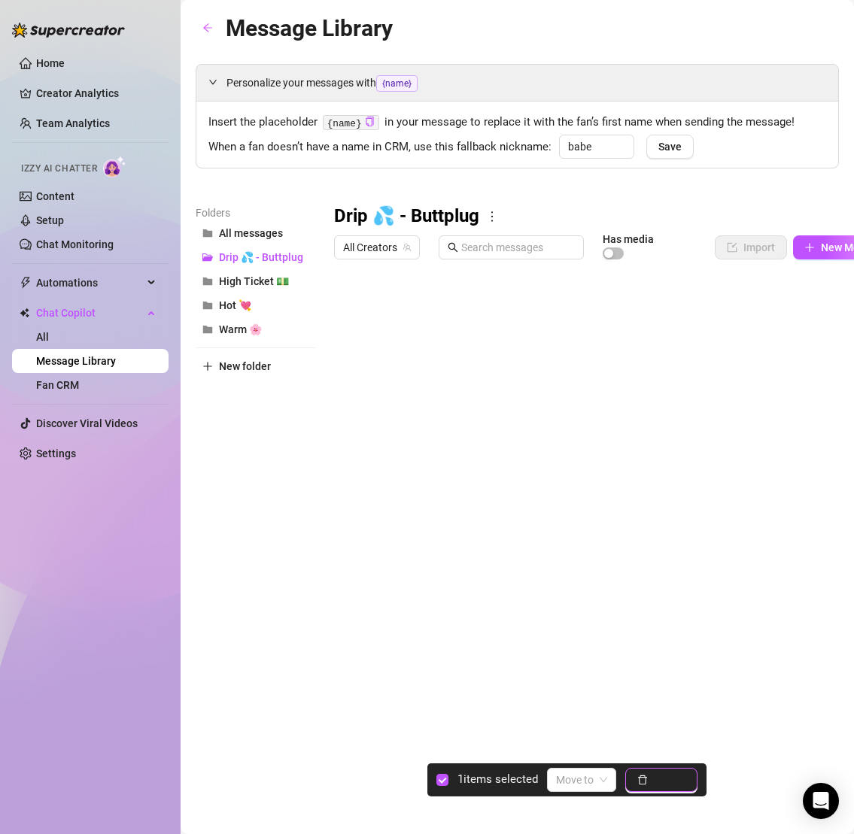
click at [654, 785] on button "Delete" at bounding box center [661, 780] width 72 height 24
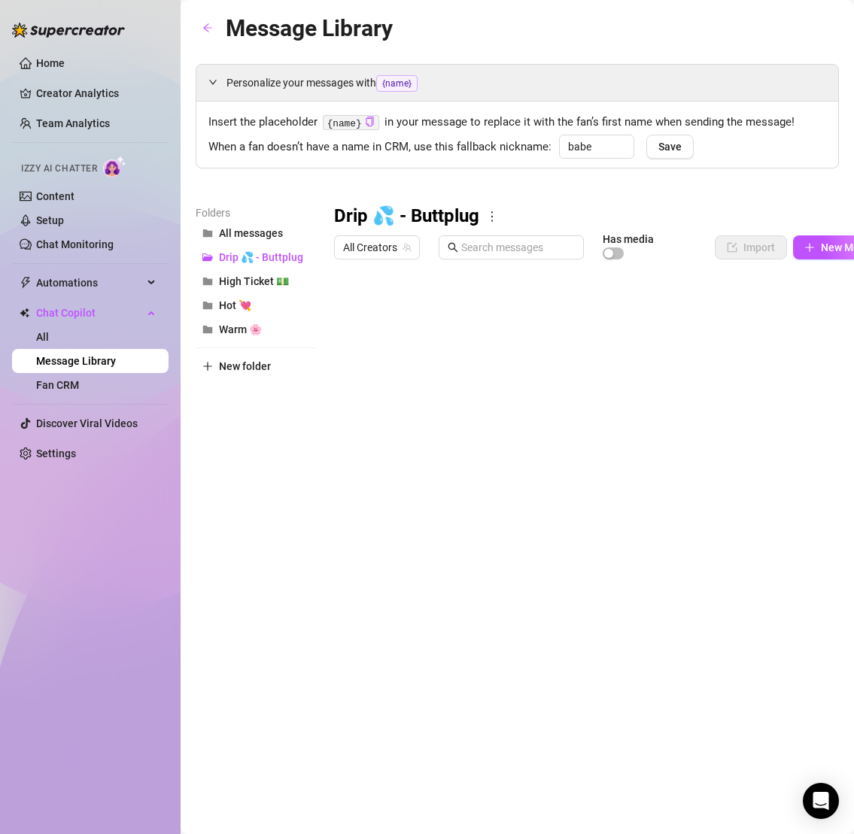
click at [493, 465] on div at bounding box center [616, 433] width 565 height 335
click at [502, 461] on div at bounding box center [616, 433] width 565 height 335
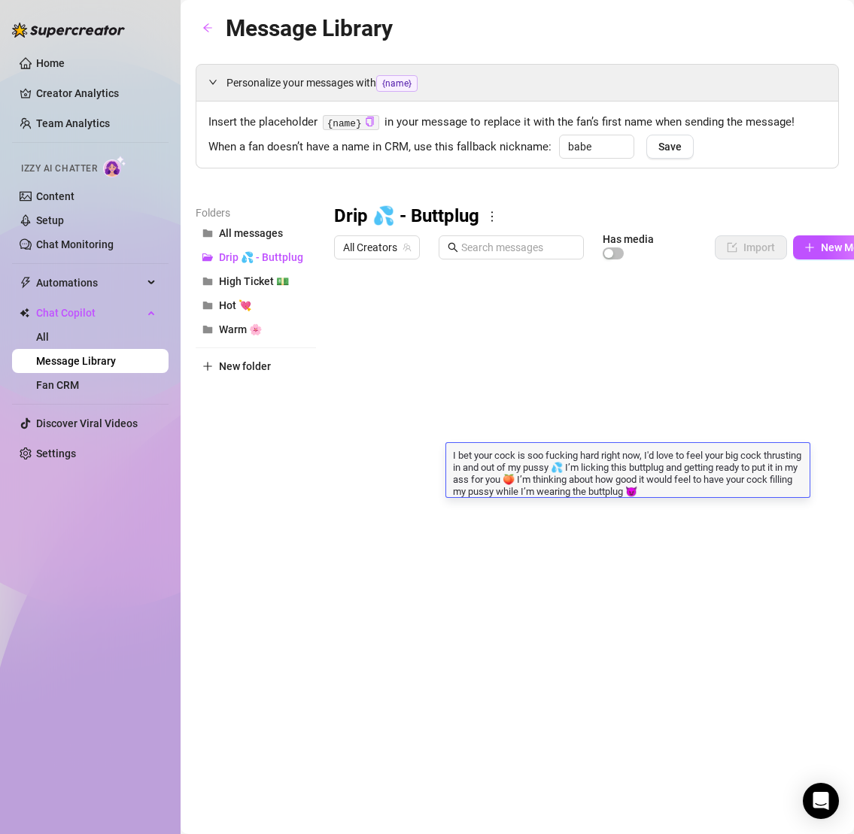
click at [502, 461] on textarea "I bet your cock is soo fucking hard right now, I'd love to feel your big cock t…" at bounding box center [627, 473] width 363 height 50
click at [454, 663] on div "Message Library Personalize your messages with {name} Insert the placeholder {n…" at bounding box center [517, 400] width 643 height 778
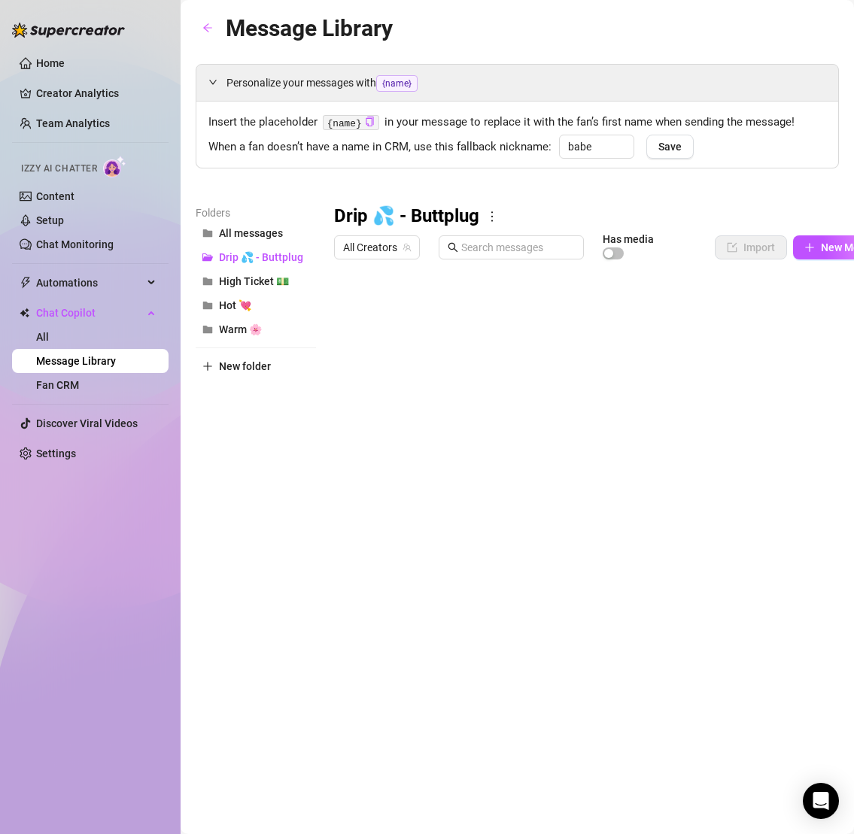
click at [350, 458] on div at bounding box center [616, 433] width 565 height 335
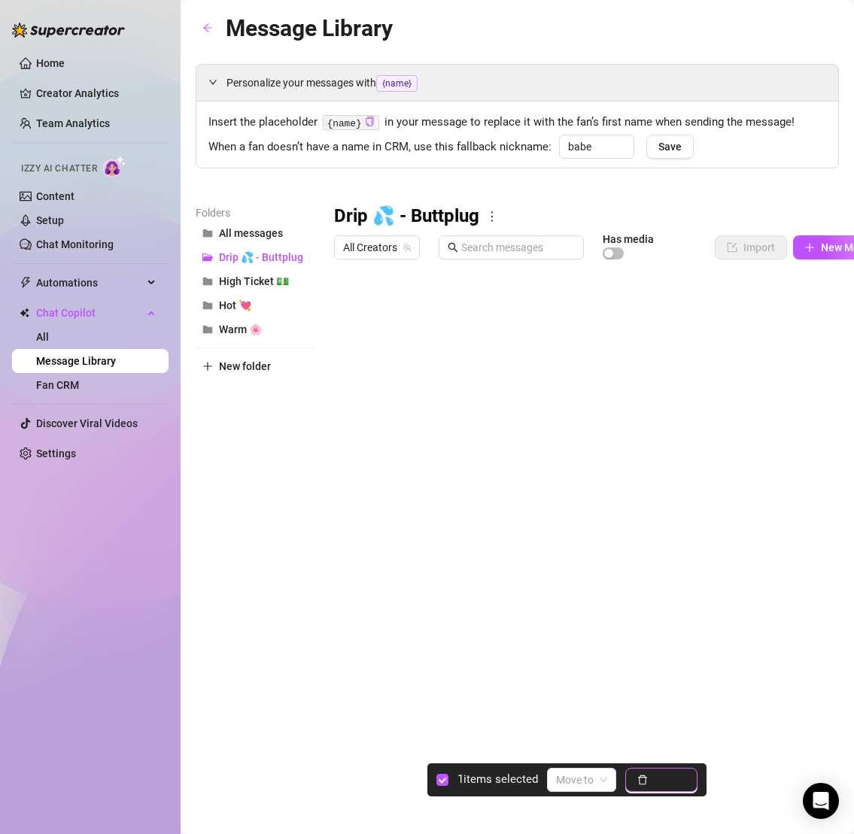
click at [667, 788] on button "Delete" at bounding box center [661, 780] width 72 height 24
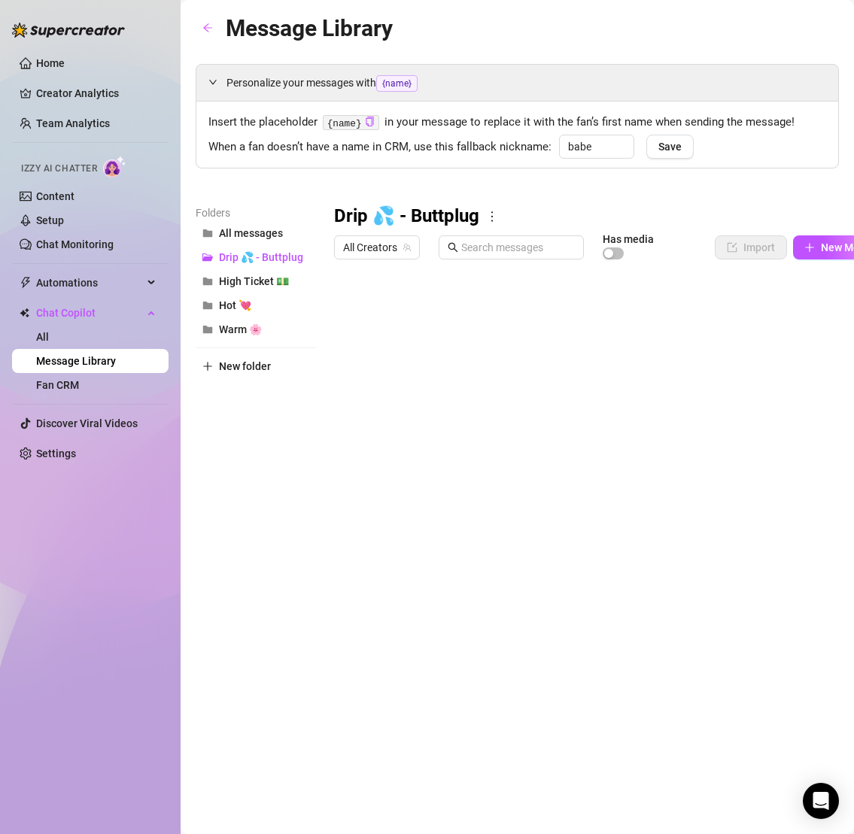
click at [505, 444] on div at bounding box center [616, 433] width 565 height 335
click at [507, 465] on div at bounding box center [616, 433] width 565 height 335
click at [523, 465] on div at bounding box center [616, 433] width 565 height 335
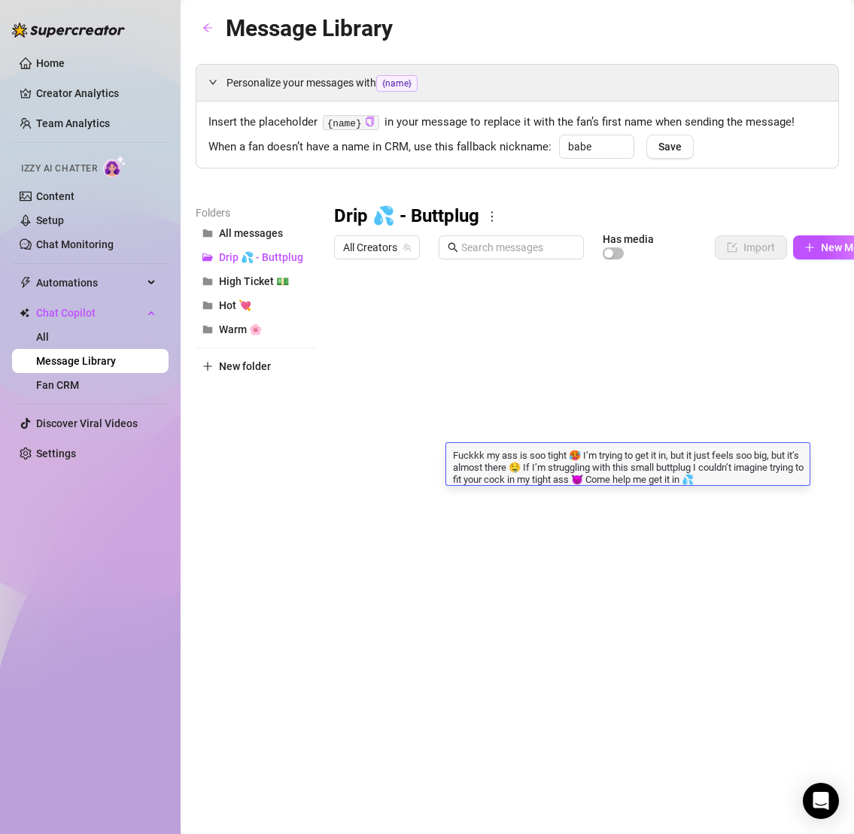
click at [523, 465] on textarea "Fuckkk my ass is soo tight 🥵 I’m trying to get it in, but it just feels soo big…" at bounding box center [627, 467] width 363 height 38
click at [349, 462] on div at bounding box center [616, 433] width 565 height 335
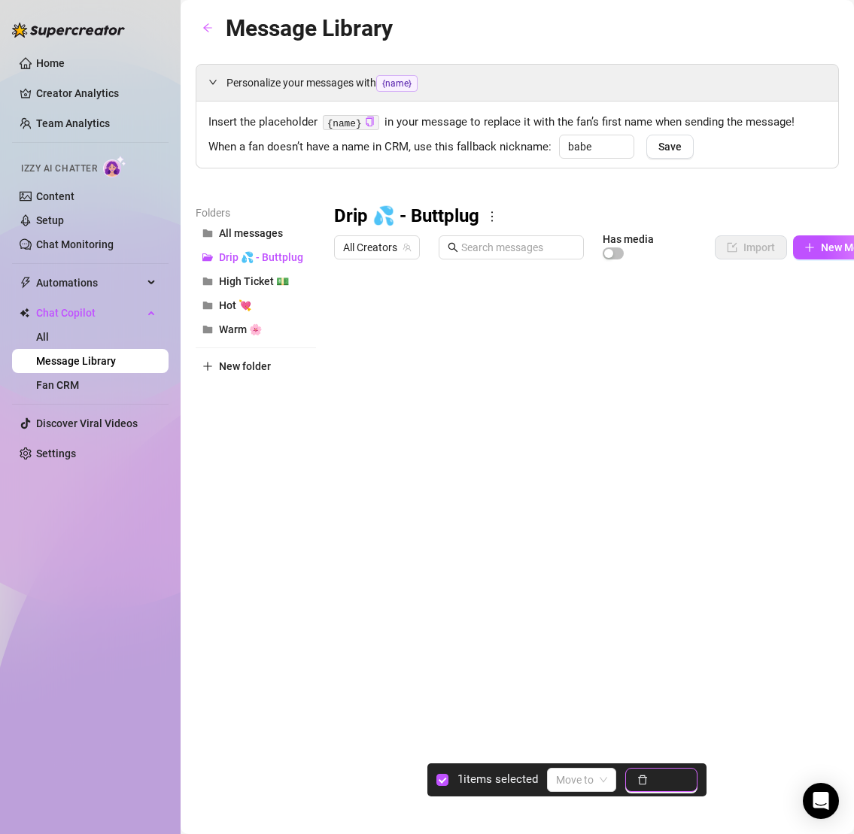
click at [664, 775] on span "Delete" at bounding box center [670, 780] width 32 height 12
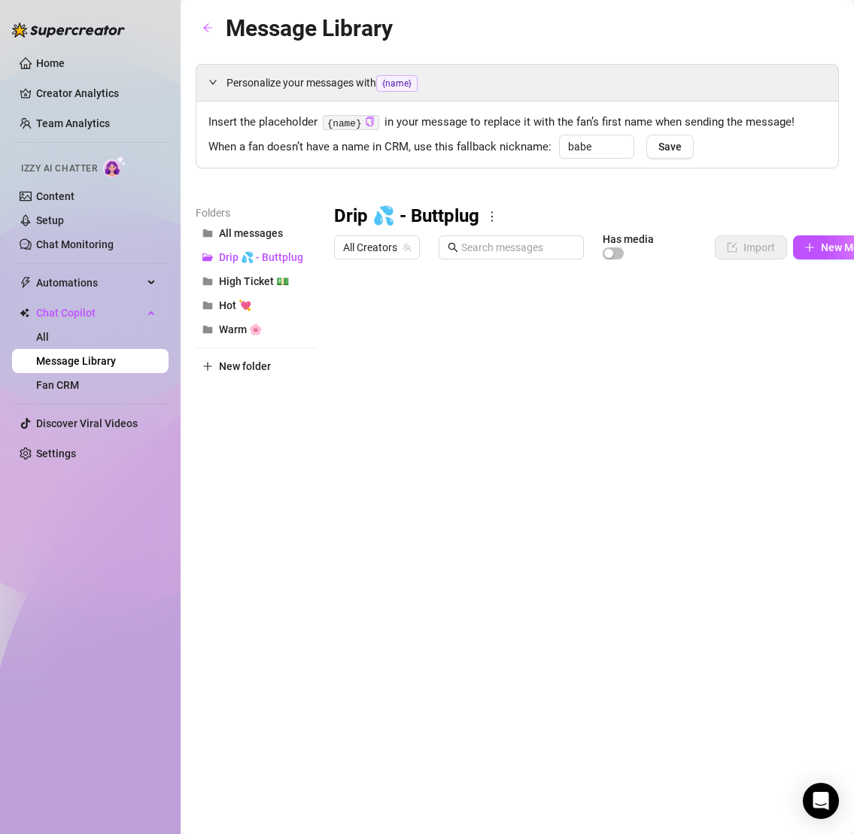
click at [493, 461] on div at bounding box center [616, 433] width 565 height 335
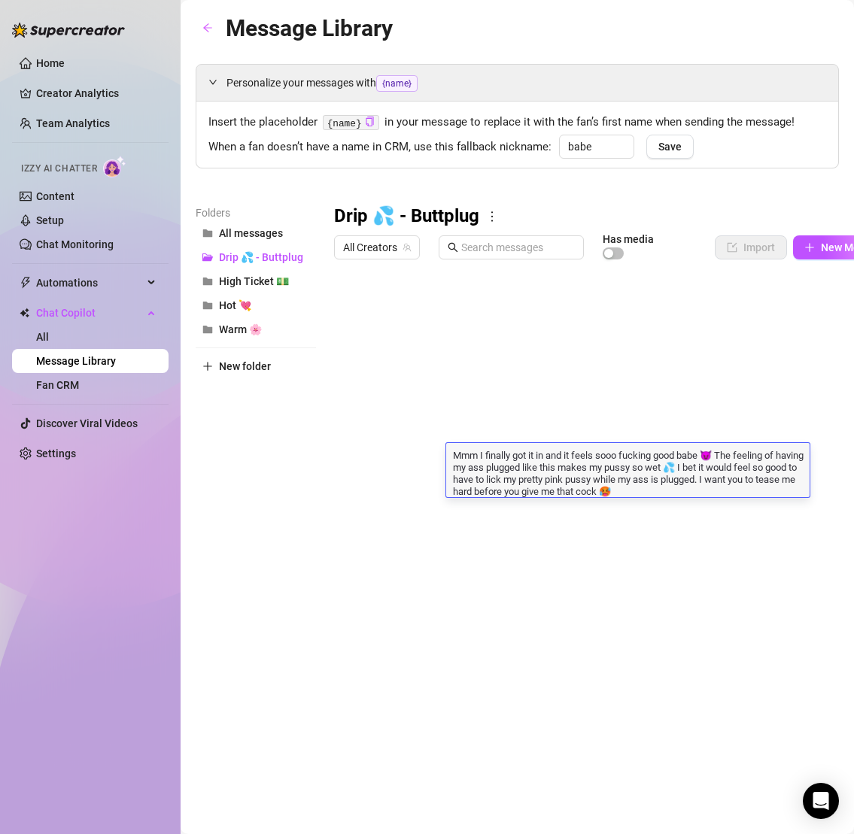
click at [350, 461] on div at bounding box center [616, 433] width 565 height 335
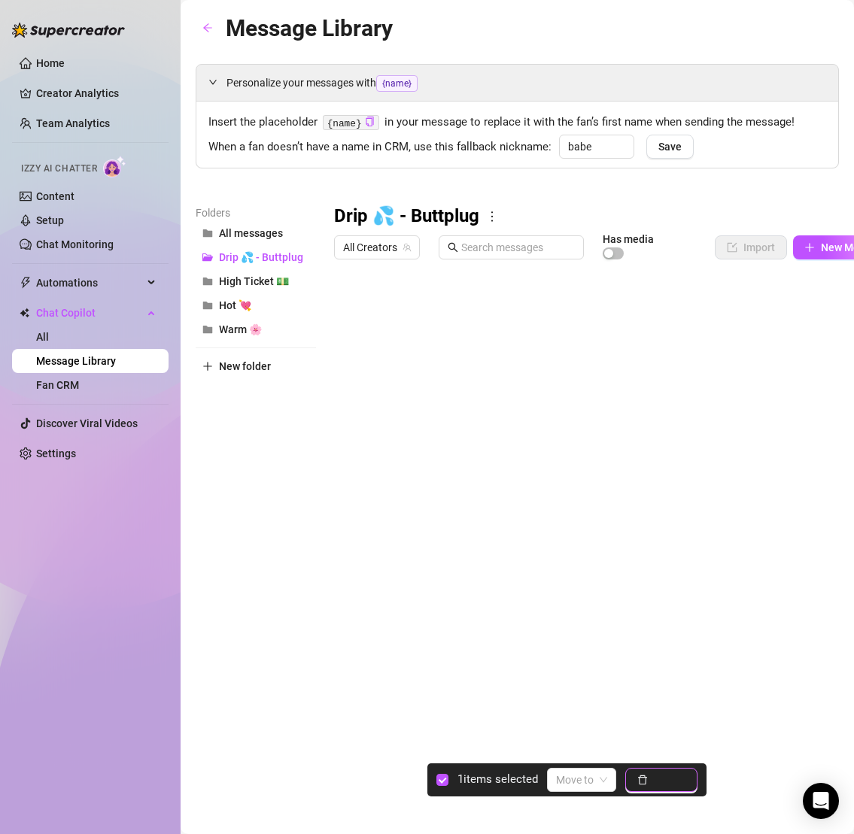
click at [652, 778] on button "Delete" at bounding box center [661, 780] width 72 height 24
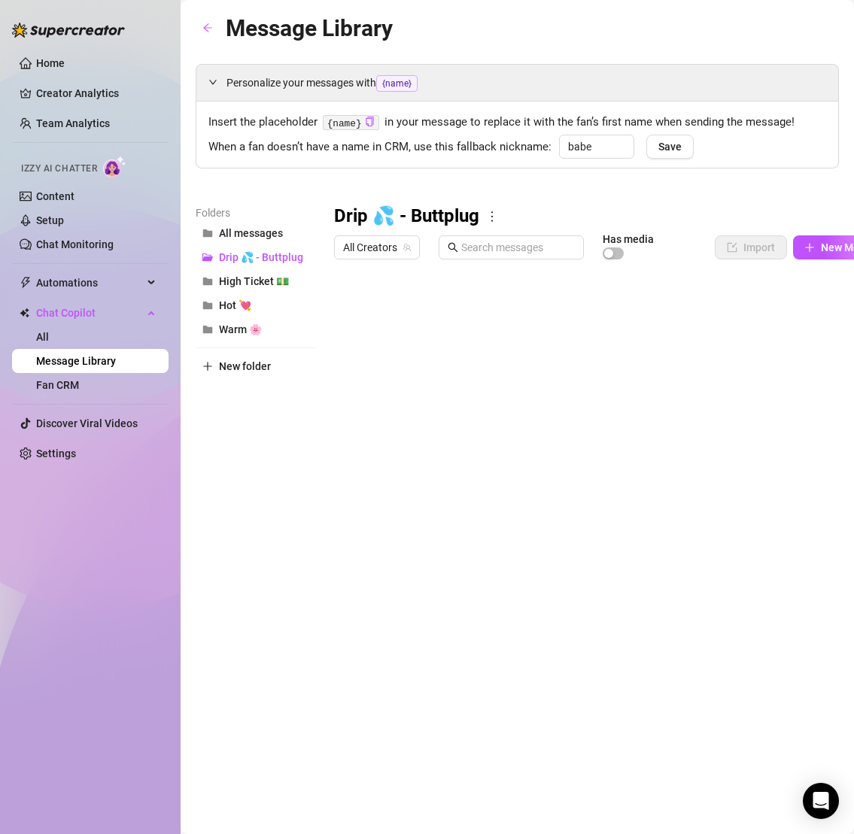
click at [485, 460] on div at bounding box center [616, 433] width 565 height 335
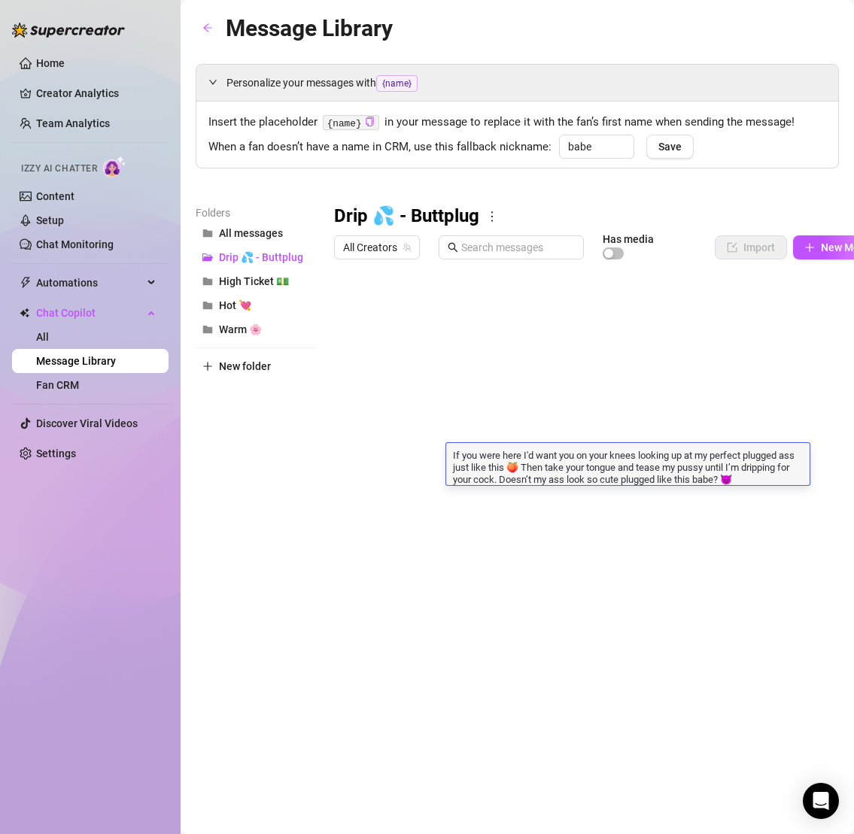
click at [347, 461] on div at bounding box center [616, 433] width 565 height 335
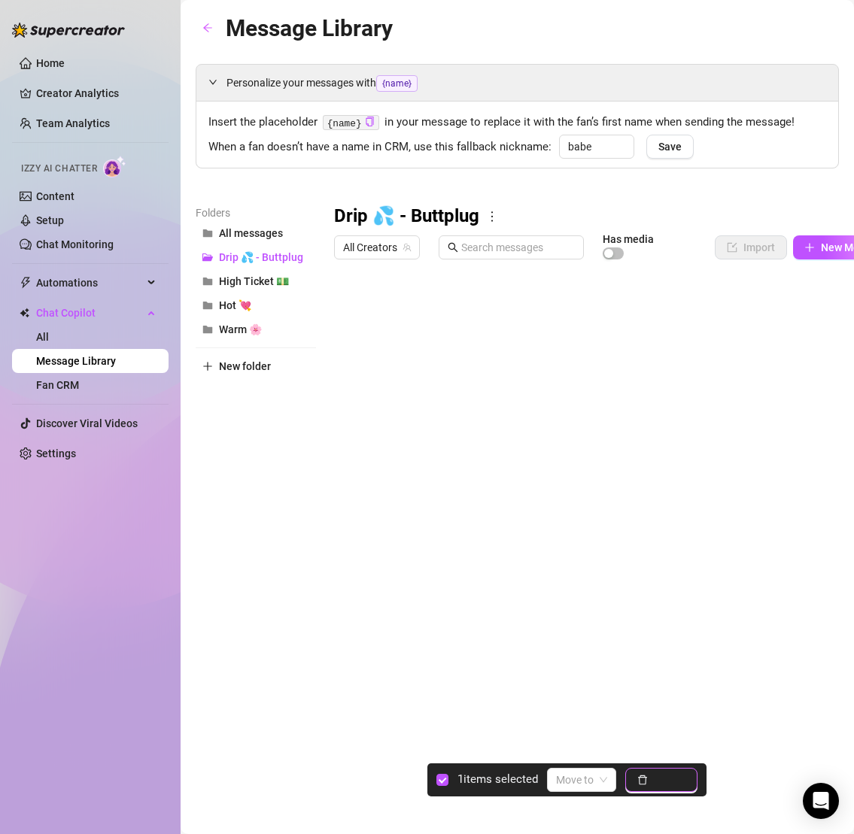
click at [671, 774] on span "Delete" at bounding box center [670, 780] width 32 height 12
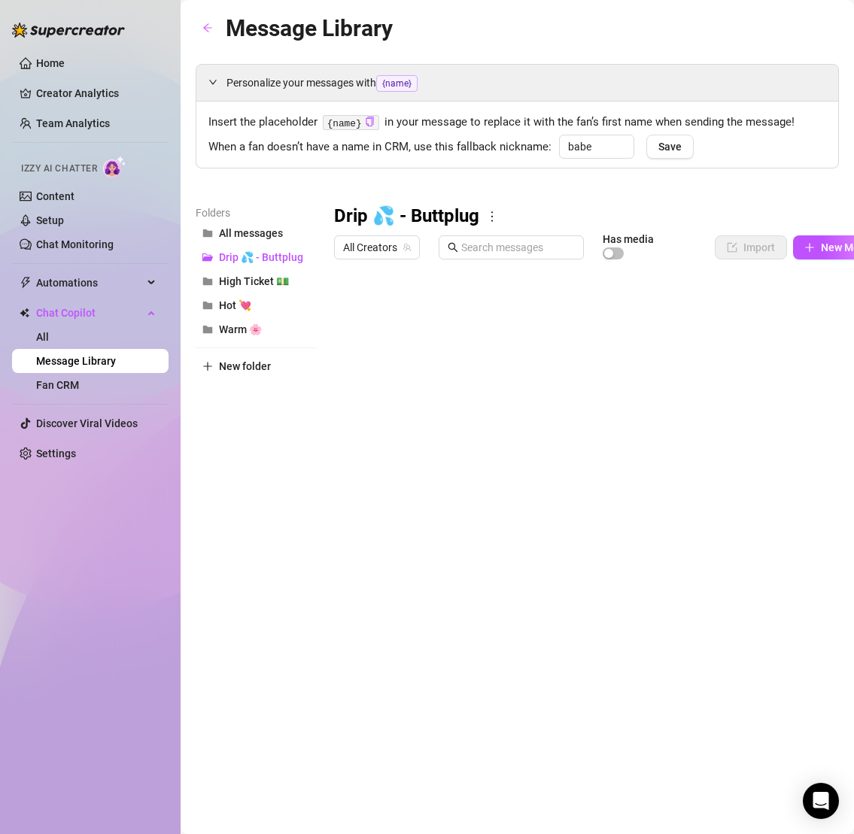
click at [560, 464] on div at bounding box center [616, 433] width 565 height 335
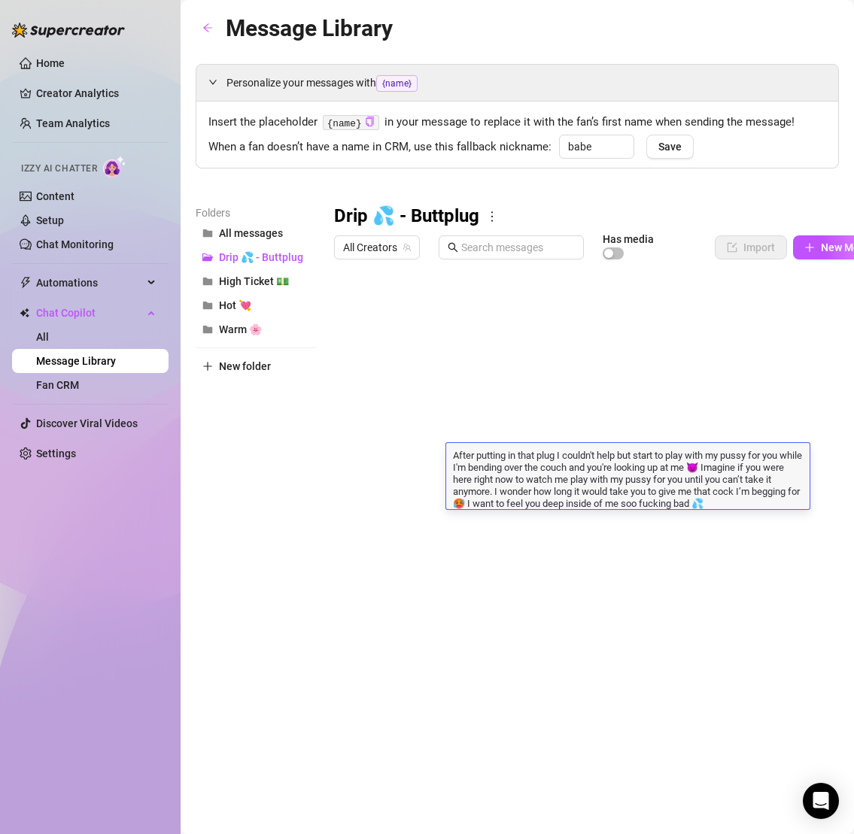
click at [346, 459] on div at bounding box center [616, 433] width 565 height 335
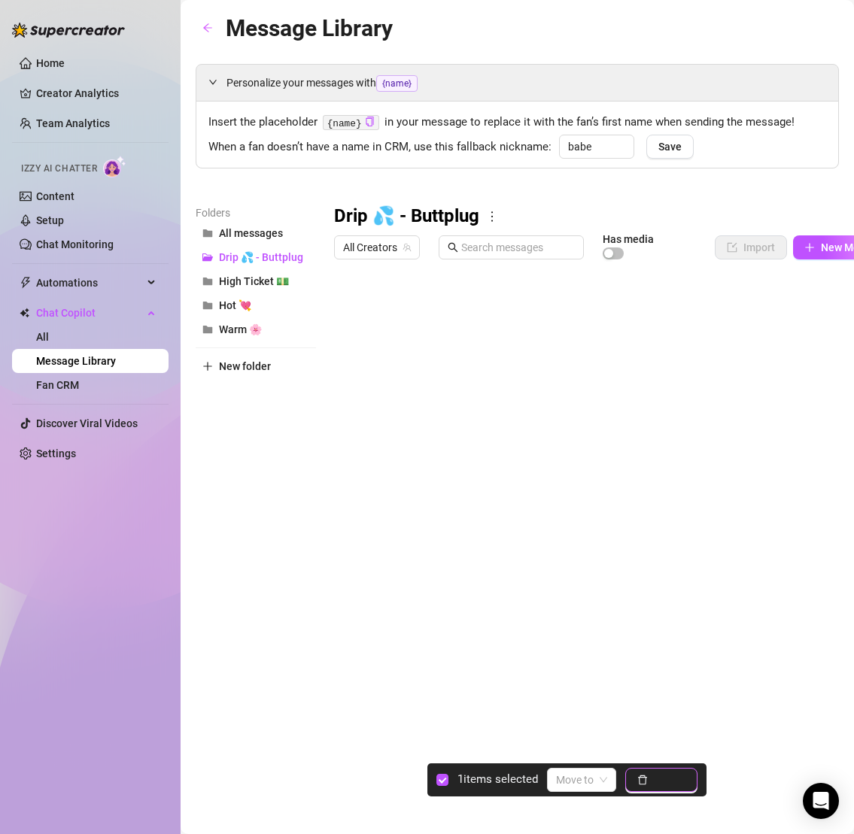
click at [660, 785] on span "Delete" at bounding box center [670, 780] width 32 height 12
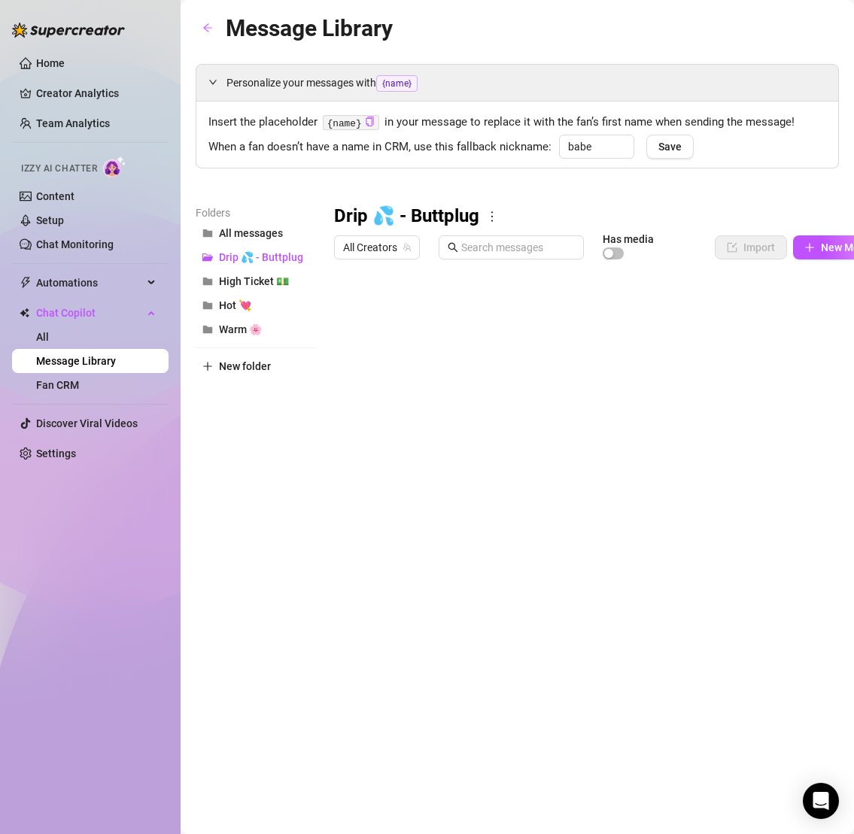
click at [501, 453] on div at bounding box center [616, 433] width 565 height 335
click at [502, 454] on div at bounding box center [616, 433] width 565 height 335
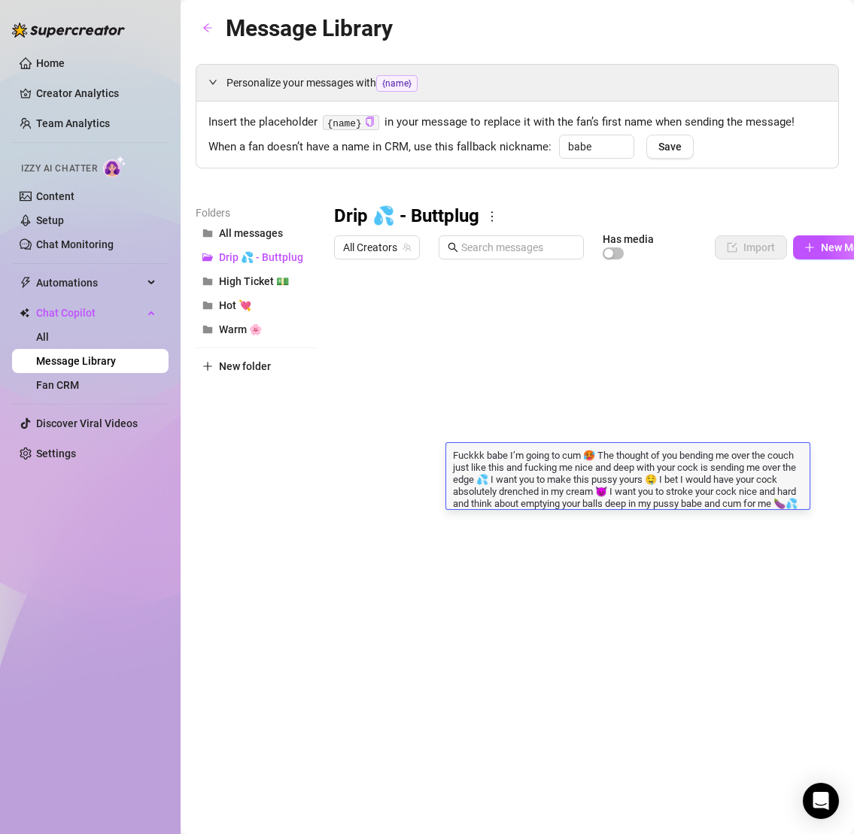
click at [502, 454] on textarea "Fuckkk babe I’m going to cum 🥵 The thought of you bending me over the couch jus…" at bounding box center [627, 479] width 363 height 62
click at [488, 700] on div "Message Library Personalize your messages with {name} Insert the placeholder {n…" at bounding box center [517, 400] width 643 height 778
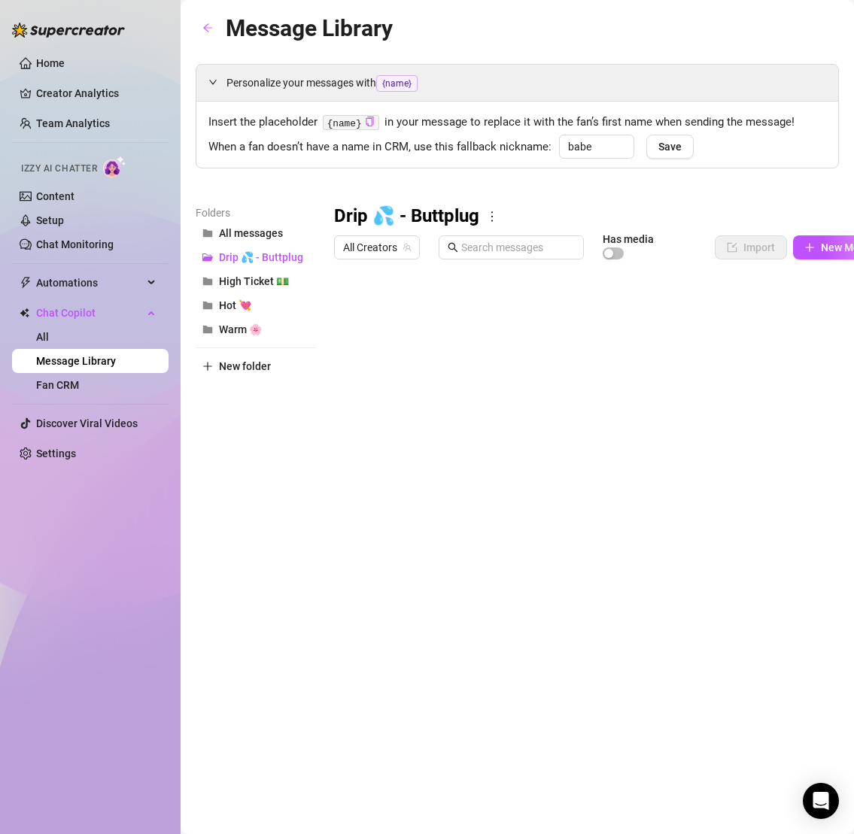
click at [349, 460] on div at bounding box center [616, 433] width 565 height 335
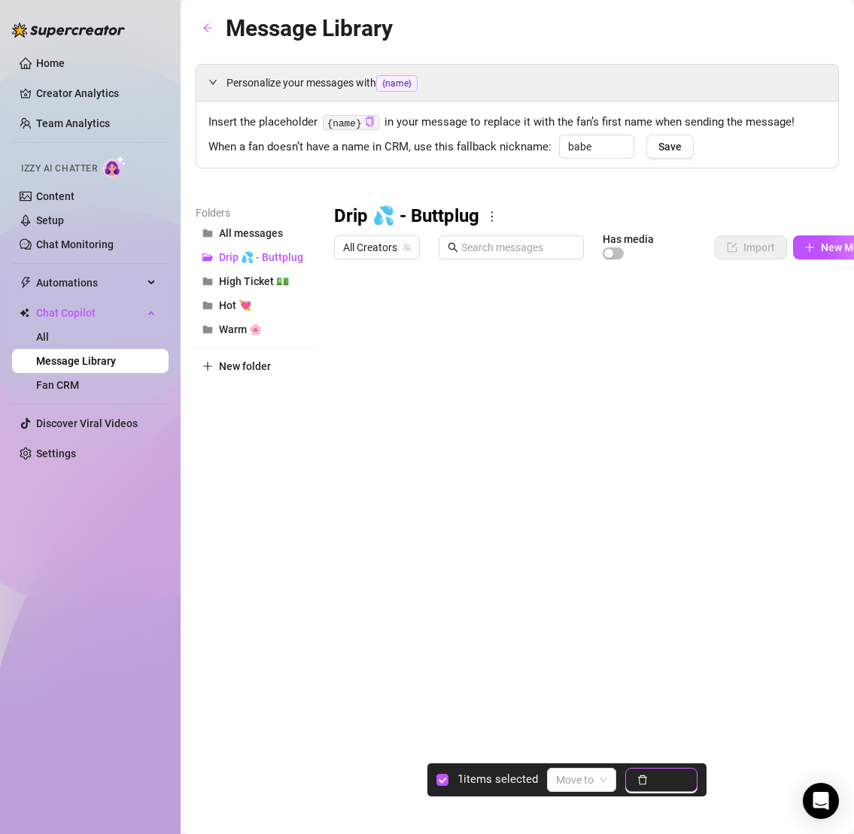
click at [646, 785] on span "button" at bounding box center [642, 780] width 11 height 12
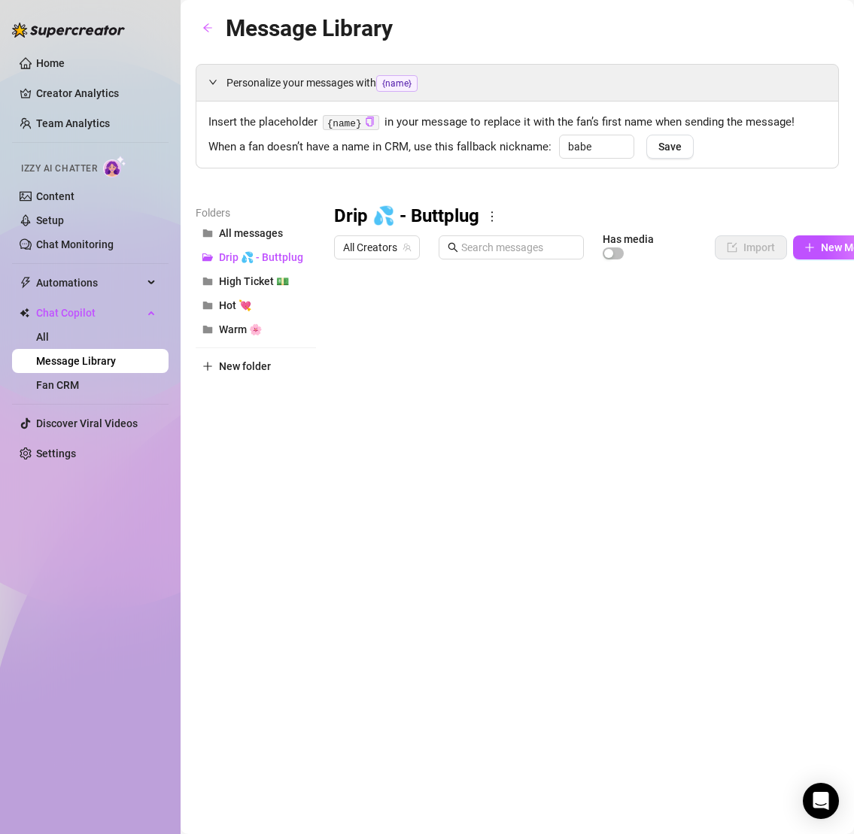
click at [489, 213] on icon "more" at bounding box center [492, 217] width 14 height 14
click at [520, 263] on link "Delete" at bounding box center [515, 265] width 45 height 12
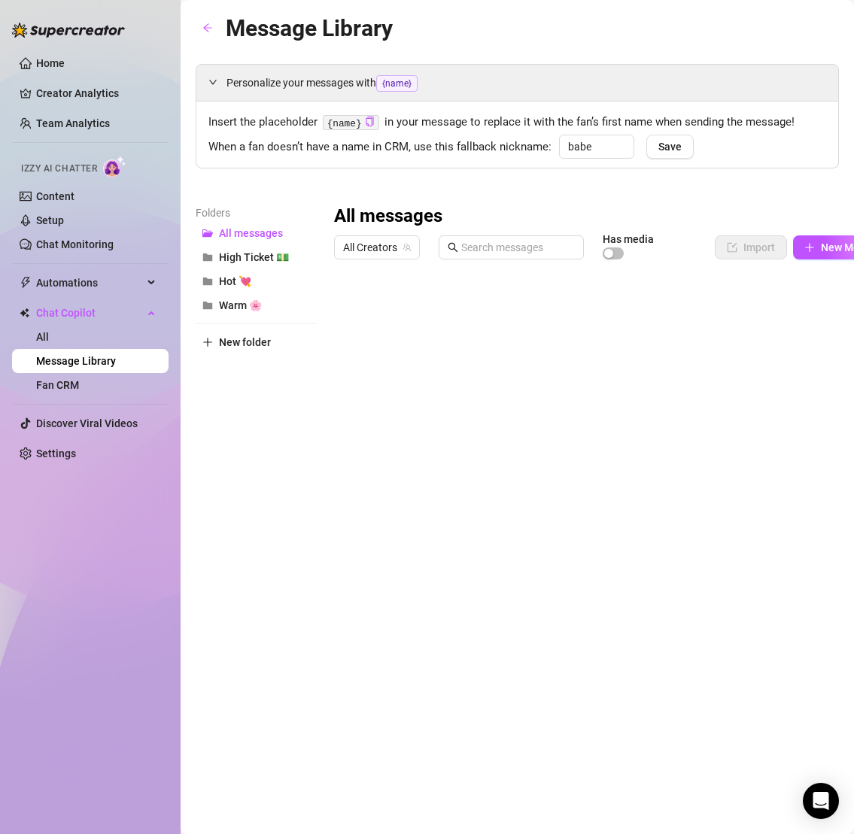
click at [278, 551] on div "Folders All messages High Ticket 💵 Hot 💘 Warm 🌸 New folder" at bounding box center [256, 403] width 120 height 397
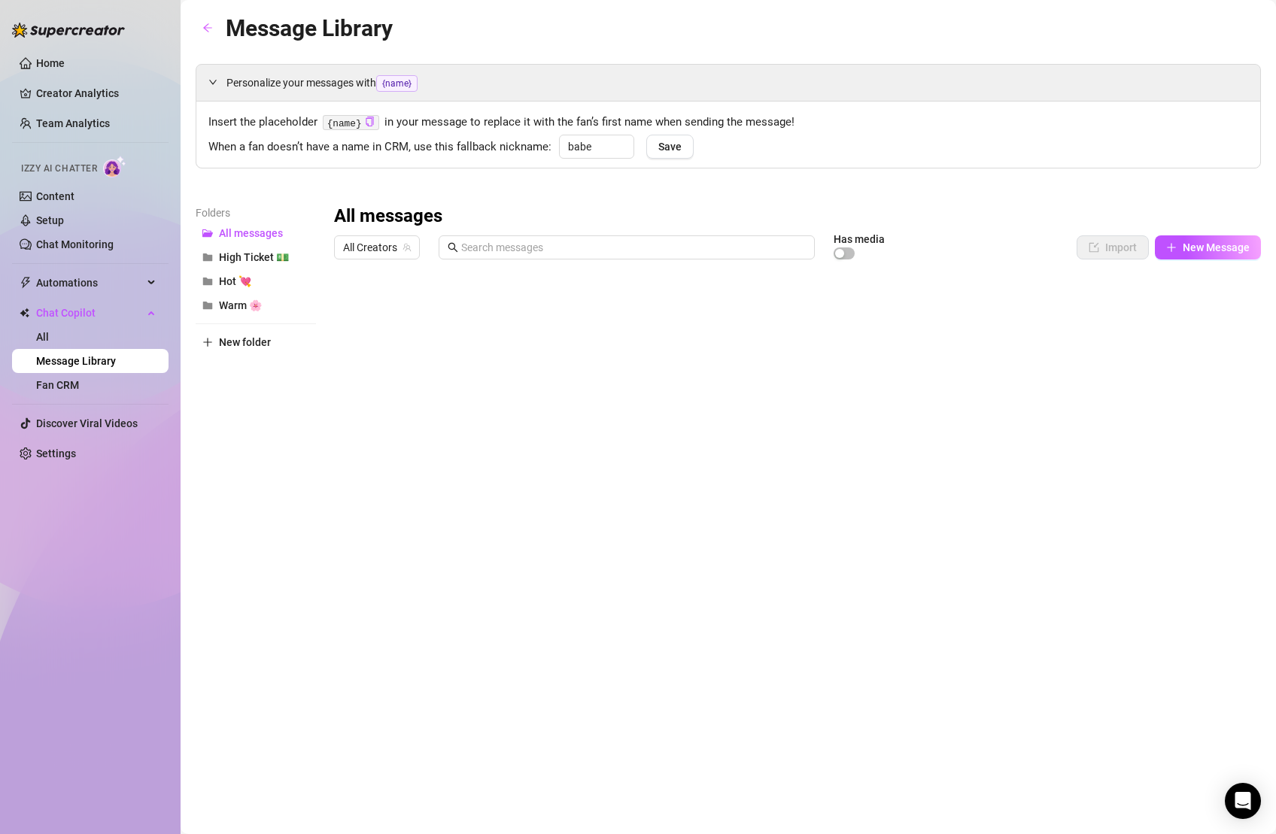
scroll to position [0, 0]
